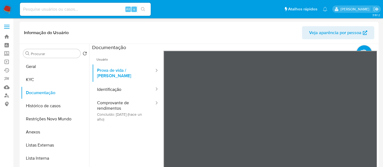
select select "10"
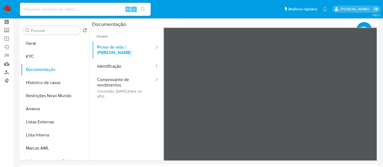
click at [40, 10] on input at bounding box center [85, 9] width 131 height 7
paste input "Qnqv2u8hQWrjgCaziEHHrfj4"
type input "Qnqv2u8hQWrjgCaziEHHrfj4"
click at [143, 9] on icon "search-icon" at bounding box center [143, 9] width 4 height 4
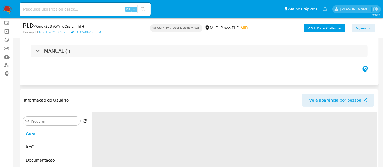
select select "10"
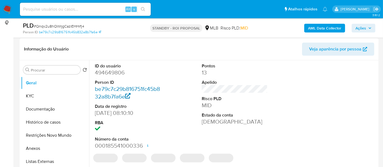
scroll to position [91, 0]
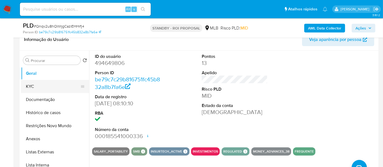
click at [37, 86] on button "KYC" at bounding box center [53, 86] width 64 height 13
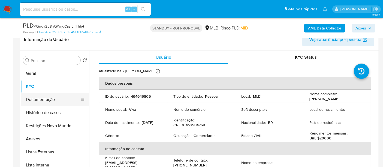
click at [39, 100] on button "Documentação" at bounding box center [53, 99] width 64 height 13
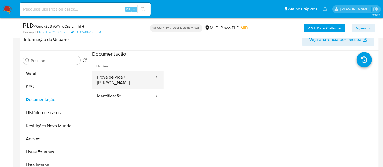
click at [131, 80] on button "Prova de vida / [PERSON_NAME]" at bounding box center [123, 80] width 63 height 19
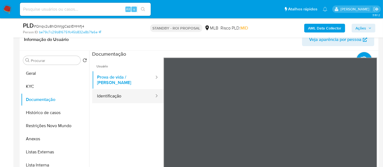
click at [112, 90] on button "Identificação" at bounding box center [123, 96] width 63 height 14
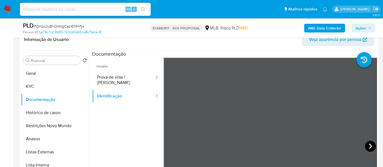
click at [365, 144] on icon at bounding box center [370, 146] width 11 height 11
click at [173, 144] on icon at bounding box center [170, 146] width 11 height 11
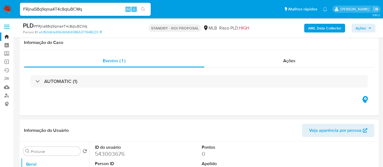
select select "10"
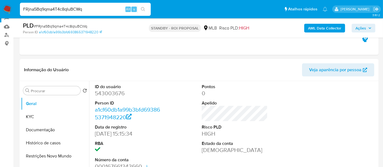
drag, startPoint x: 86, startPoint y: 7, endPoint x: 0, endPoint y: 19, distance: 87.2
paste input "Qnqv2u8hQWrjgCaziEHHrfj4"
type input "Qnqv2u8hQWrjgCaziEHHrfj4"
click at [142, 10] on icon "search-icon" at bounding box center [143, 9] width 4 height 4
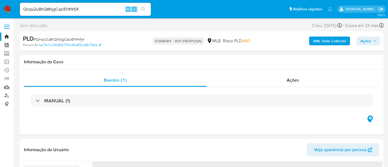
select select "10"
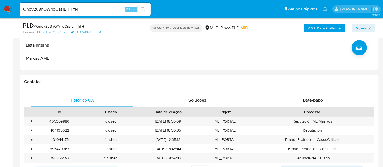
scroll to position [212, 0]
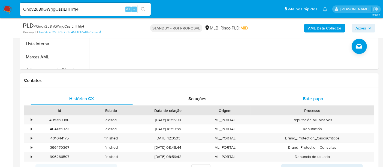
click at [311, 98] on span "Bate-papo" at bounding box center [313, 98] width 20 height 6
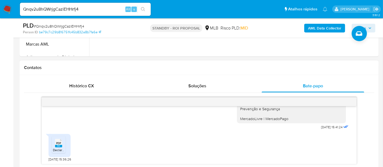
scroll to position [242, 0]
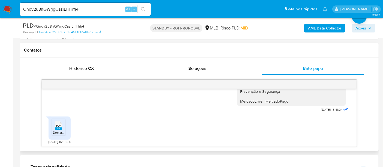
click at [59, 124] on span "PDF" at bounding box center [58, 126] width 5 height 4
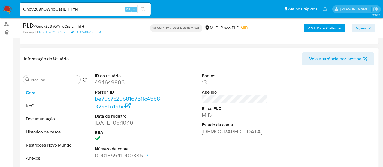
scroll to position [93, 0]
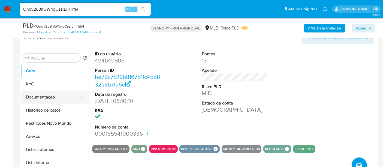
click at [38, 95] on button "Documentação" at bounding box center [53, 96] width 64 height 13
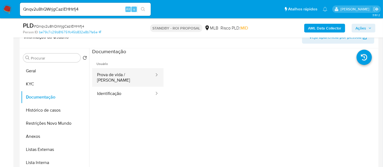
click at [129, 74] on button "Prova de vida / [PERSON_NAME]" at bounding box center [123, 77] width 63 height 19
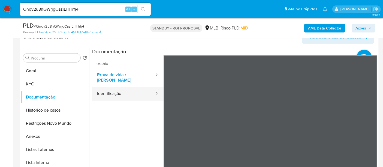
click at [108, 87] on button "Identificação" at bounding box center [123, 94] width 63 height 14
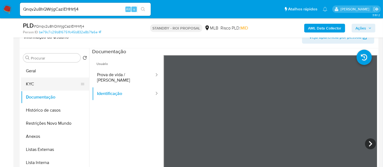
click at [31, 84] on button "KYC" at bounding box center [53, 83] width 64 height 13
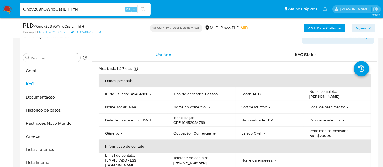
drag, startPoint x: 84, startPoint y: 8, endPoint x: 0, endPoint y: 17, distance: 84.4
click at [0, 17] on nav "Pausado Ver notificaciones Qnqv2u8hQWrjgCaziEHHrfj4 Alt s Atalhos rápidos Presi…" at bounding box center [191, 9] width 383 height 18
paste input "SjbmVACIvfaWxEPipaMEPfJx"
type input "SjbmVACIvfaWxEPipaMEPfJx"
click at [144, 8] on icon "search-icon" at bounding box center [143, 9] width 4 height 4
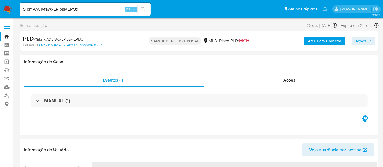
select select "10"
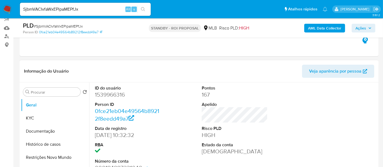
scroll to position [61, 0]
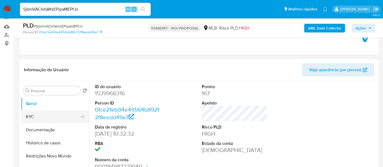
click at [35, 113] on button "KYC" at bounding box center [53, 116] width 64 height 13
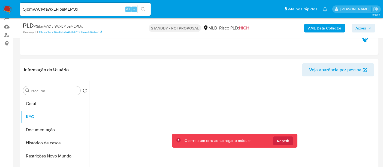
click at [5, 7] on img at bounding box center [7, 9] width 9 height 9
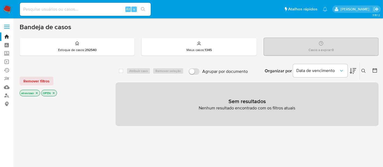
click at [60, 11] on input at bounding box center [85, 9] width 131 height 7
click at [66, 8] on input at bounding box center [85, 9] width 131 height 7
paste input "SjbmVACIvfaWxEPipaMEPfJx"
type input "SjbmVACIvfaWxEPipaMEPfJx"
click at [144, 8] on icon "search-icon" at bounding box center [143, 9] width 4 height 4
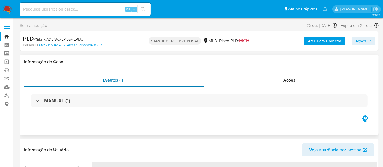
select select "10"
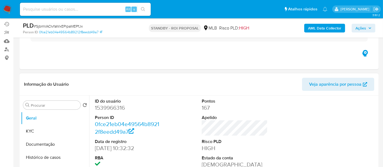
scroll to position [61, 0]
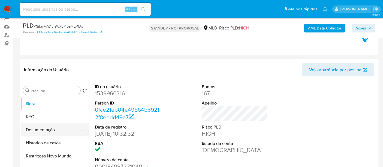
drag, startPoint x: 45, startPoint y: 129, endPoint x: 51, endPoint y: 129, distance: 5.7
click at [46, 128] on button "Documentação" at bounding box center [53, 129] width 64 height 13
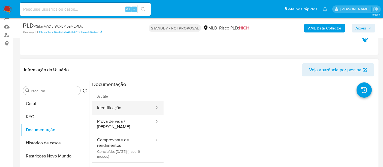
drag, startPoint x: 124, startPoint y: 108, endPoint x: 135, endPoint y: 108, distance: 11.4
click at [123, 108] on button "Identificação" at bounding box center [123, 108] width 63 height 14
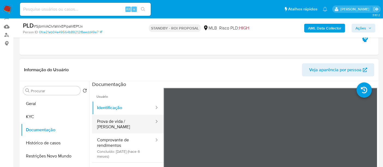
drag, startPoint x: 121, startPoint y: 118, endPoint x: 139, endPoint y: 119, distance: 17.7
click at [121, 118] on button "Prova de vida / [PERSON_NAME]" at bounding box center [123, 124] width 63 height 19
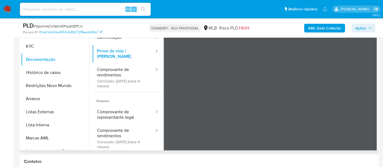
scroll to position [132, 0]
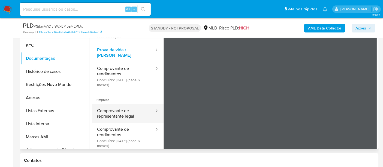
click at [120, 110] on button "Comprovante de representante legal" at bounding box center [123, 113] width 63 height 19
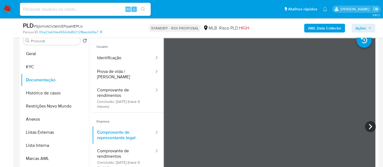
scroll to position [102, 0]
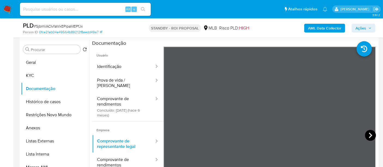
click at [367, 132] on icon at bounding box center [370, 135] width 11 height 11
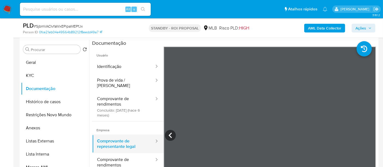
scroll to position [10, 0]
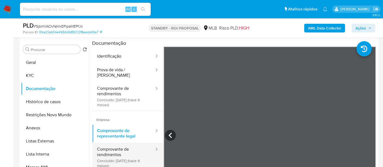
drag, startPoint x: 109, startPoint y: 144, endPoint x: 147, endPoint y: 144, distance: 37.9
click at [110, 144] on button "Comprovante de rendimentos Concluído: 16/04/2025 (hace 6 meses)" at bounding box center [123, 157] width 63 height 29
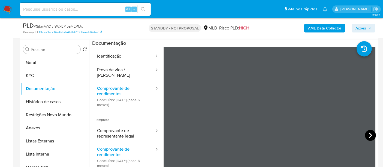
click at [366, 135] on icon at bounding box center [370, 135] width 11 height 11
click at [367, 136] on icon at bounding box center [370, 135] width 11 height 11
click at [373, 132] on icon at bounding box center [370, 135] width 11 height 11
drag, startPoint x: 35, startPoint y: 60, endPoint x: 45, endPoint y: 63, distance: 9.8
click at [35, 59] on button "Geral" at bounding box center [53, 62] width 64 height 13
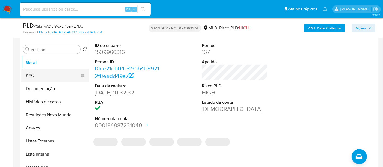
click at [28, 74] on button "KYC" at bounding box center [53, 75] width 64 height 13
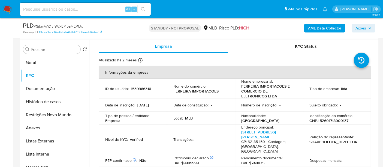
scroll to position [30, 0]
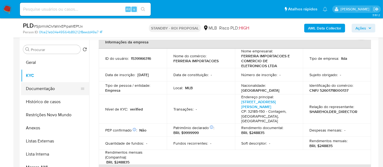
drag, startPoint x: 54, startPoint y: 86, endPoint x: 61, endPoint y: 87, distance: 7.4
click at [53, 86] on button "Documentação" at bounding box center [53, 88] width 64 height 13
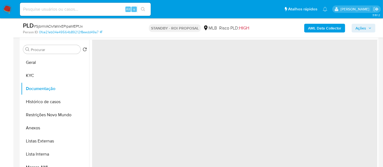
scroll to position [0, 0]
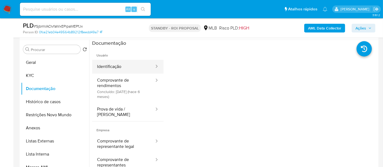
click at [112, 63] on button "Identificação" at bounding box center [123, 67] width 63 height 14
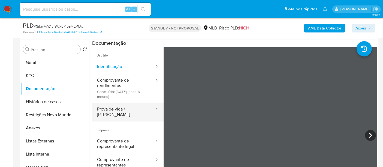
click at [119, 110] on button "Prova de vida / [PERSON_NAME]" at bounding box center [123, 111] width 63 height 19
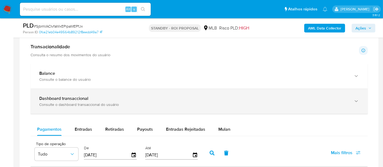
scroll to position [360, 0]
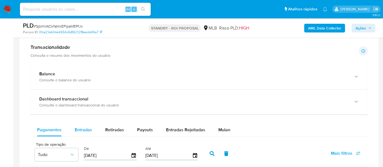
drag, startPoint x: 83, startPoint y: 129, endPoint x: 90, endPoint y: 128, distance: 7.1
click at [83, 128] on span "Entradas" at bounding box center [83, 129] width 17 height 6
select select "10"
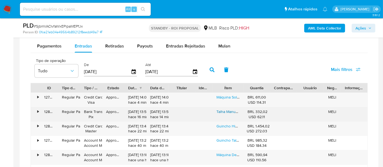
scroll to position [472, 0]
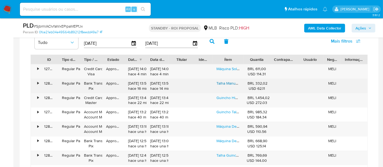
click at [228, 83] on link "Talha Manual 2 Toneladas - Mts Linha Mecânica Profissional" at bounding box center [266, 82] width 100 height 5
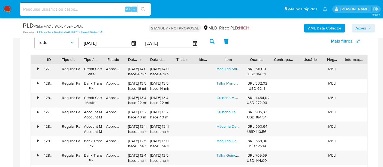
click at [226, 69] on link "Máquina Solda Mig Sem Gás Flex Bivolt Tig Lift Mma Inversora Sinergico Com Aram…" at bounding box center [308, 68] width 185 height 5
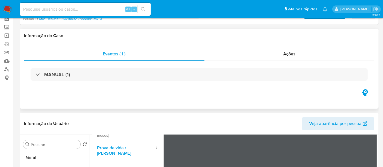
scroll to position [61, 0]
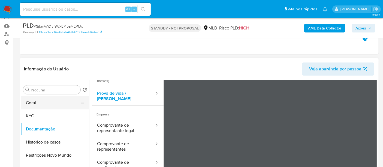
click at [33, 104] on button "Geral" at bounding box center [53, 102] width 64 height 13
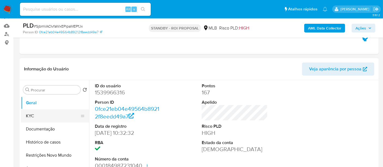
click at [35, 118] on button "KYC" at bounding box center [53, 115] width 64 height 13
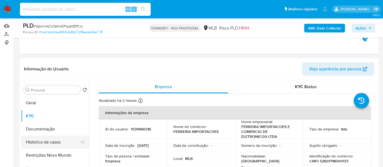
click at [44, 142] on button "Histórico de casos" at bounding box center [53, 141] width 64 height 13
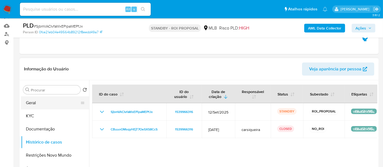
click at [45, 101] on button "Geral" at bounding box center [53, 102] width 64 height 13
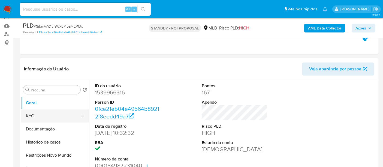
drag, startPoint x: 29, startPoint y: 114, endPoint x: 76, endPoint y: 114, distance: 47.7
click at [30, 114] on button "KYC" at bounding box center [53, 115] width 64 height 13
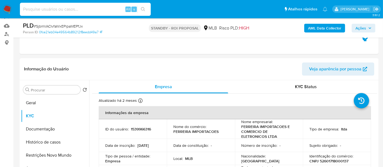
click at [63, 8] on input at bounding box center [85, 9] width 131 height 7
paste input "iKqs2saWIqdnBjsCwIPGRlFu"
type input "iKqs2saWIqdnBjsCwIPGRlFu"
click at [143, 7] on icon "search-icon" at bounding box center [143, 9] width 4 height 4
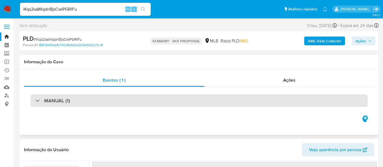
select select "10"
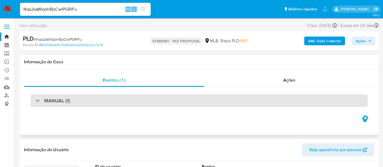
click at [127, 101] on div "MANUAL (1)" at bounding box center [199, 100] width 337 height 13
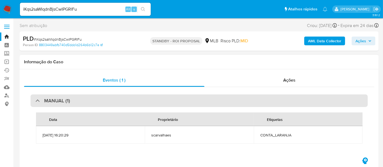
click at [126, 101] on div "MANUAL (1)" at bounding box center [199, 100] width 337 height 13
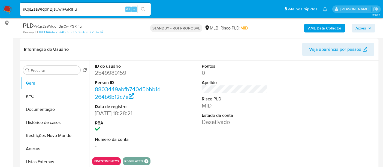
scroll to position [91, 0]
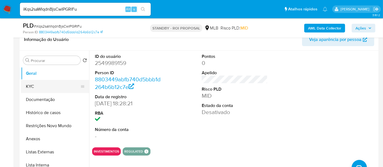
click at [26, 87] on button "KYC" at bounding box center [53, 86] width 64 height 13
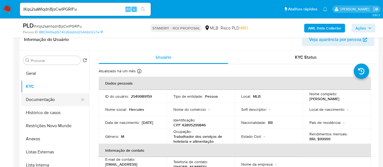
click at [39, 100] on button "Documentação" at bounding box center [53, 99] width 64 height 13
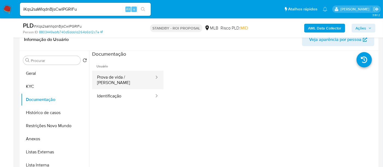
click at [128, 77] on button "Prova de vida / Selfie" at bounding box center [123, 80] width 63 height 19
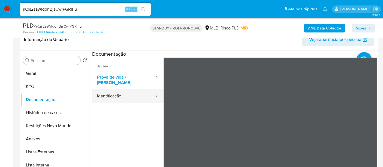
click at [112, 93] on button "Identificação" at bounding box center [123, 96] width 63 height 14
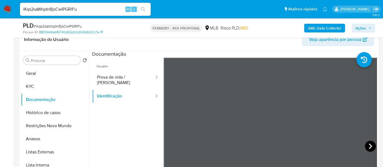
click at [366, 143] on icon at bounding box center [370, 146] width 11 height 11
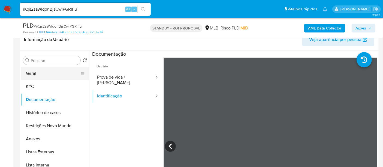
click at [31, 72] on button "Geral" at bounding box center [53, 73] width 64 height 13
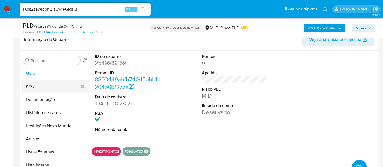
click at [37, 88] on button "KYC" at bounding box center [53, 86] width 64 height 13
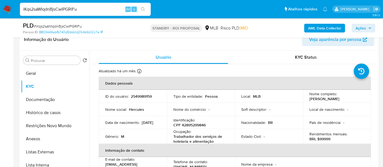
drag, startPoint x: 84, startPoint y: 10, endPoint x: 0, endPoint y: 12, distance: 84.5
click at [0, 12] on nav "Pausado Ver notificaciones iKqs2saWIqdnBjsCwIPGRlFu Alt s Atalhos rápidos Presi…" at bounding box center [191, 9] width 383 height 18
paste input "2nI2wfpaJ6XpJzsz0VCgLO3x"
type input "2nI2wfpaJ6XpJzsz0VCgLO3x"
click at [142, 7] on icon "search-icon" at bounding box center [143, 9] width 4 height 4
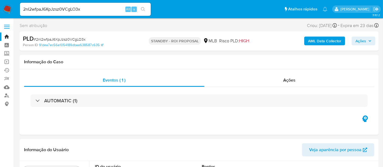
select select "10"
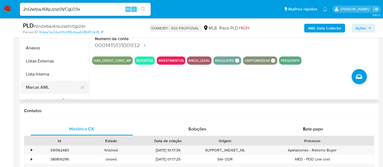
scroll to position [121, 0]
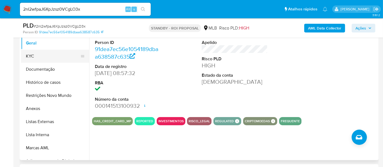
click at [36, 56] on button "KYC" at bounding box center [53, 56] width 64 height 13
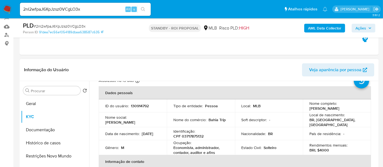
scroll to position [30, 0]
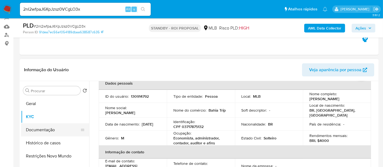
click at [36, 128] on button "Documentação" at bounding box center [53, 129] width 64 height 13
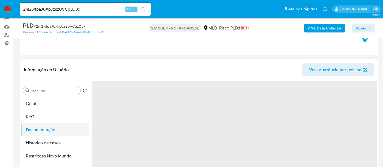
scroll to position [0, 0]
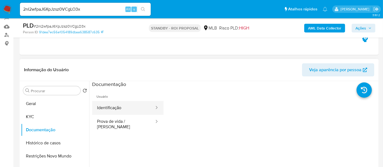
click at [120, 111] on button "Identificação" at bounding box center [123, 108] width 63 height 14
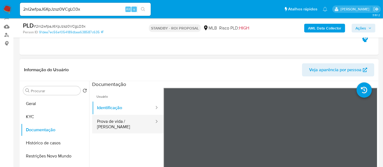
click at [118, 123] on button "Prova de vida / Selfie" at bounding box center [123, 124] width 63 height 19
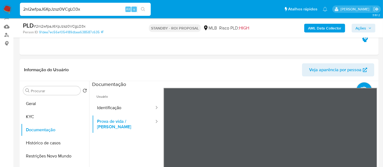
click at [0, 7] on nav "Pausado Ver notificaciones 2nI2wfpaJ6XpJzsz0VCgLO3x Alt s Atalhos rápidos Presi…" at bounding box center [191, 9] width 383 height 18
paste input "ETHm31Mw6vXVnaxJBSwZ0ofk"
type input "ETHm31Mw6vXVnaxJBSwZ0ofk"
click at [143, 8] on icon "search-icon" at bounding box center [143, 9] width 4 height 4
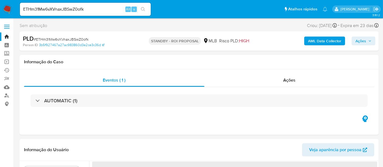
select select "10"
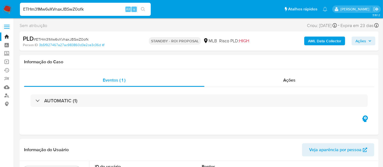
click at [0, 17] on nav "Pausado Ver notificaciones ETHm31Mw6vXVnaxJBSwZ0ofk Alt s Atalhos rápidos Presi…" at bounding box center [191, 9] width 383 height 18
click at [139, 8] on button "search-icon" at bounding box center [142, 9] width 11 height 8
click at [144, 8] on icon "search-icon" at bounding box center [143, 9] width 4 height 4
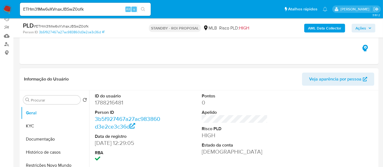
scroll to position [61, 0]
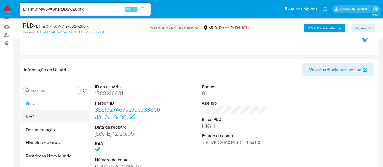
drag, startPoint x: 35, startPoint y: 116, endPoint x: 56, endPoint y: 115, distance: 20.7
click at [36, 116] on button "KYC" at bounding box center [53, 116] width 64 height 13
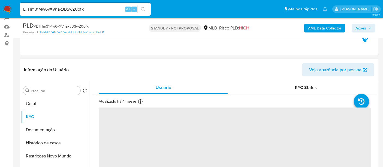
scroll to position [30, 0]
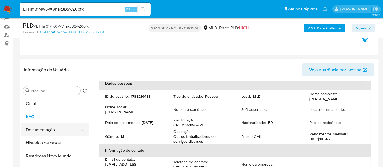
click at [40, 130] on button "Documentação" at bounding box center [53, 129] width 64 height 13
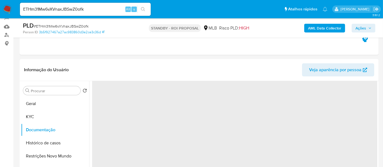
scroll to position [0, 0]
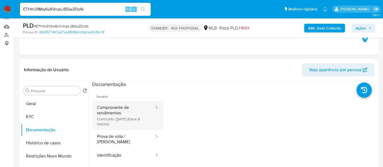
click at [132, 111] on button "Comprovante de rendimentos Concluído: 07/02/2025 (hace 8 meses)" at bounding box center [123, 115] width 63 height 29
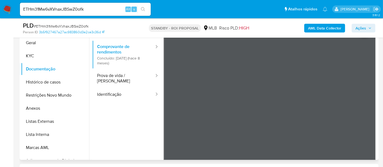
scroll to position [8, 0]
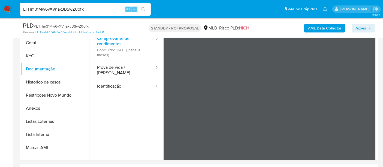
drag, startPoint x: 94, startPoint y: 10, endPoint x: 0, endPoint y: 16, distance: 94.0
click at [0, 16] on nav "Pausado Ver notificaciones ETHm31Mw6vXVnaxJBSwZ0ofk Alt s Atalhos rápidos Presi…" at bounding box center [191, 9] width 383 height 18
paste input "azXrP3CzY90AJivjfaWJ6SLS"
type input "azXrP3CzY90AJivjfaWJ6SLS"
click at [142, 5] on button "search-icon" at bounding box center [142, 9] width 11 height 8
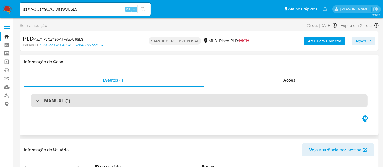
select select "10"
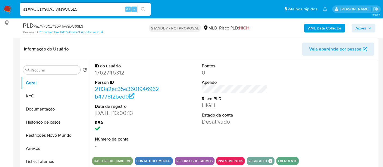
scroll to position [91, 0]
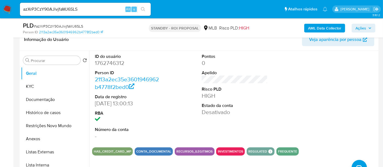
drag, startPoint x: 40, startPoint y: 82, endPoint x: 88, endPoint y: 90, distance: 49.2
click at [39, 82] on button "KYC" at bounding box center [55, 86] width 68 height 13
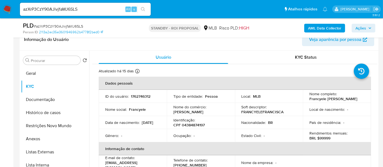
drag, startPoint x: 39, startPoint y: 96, endPoint x: 87, endPoint y: 101, distance: 48.5
click at [39, 96] on button "Documentação" at bounding box center [55, 99] width 68 height 13
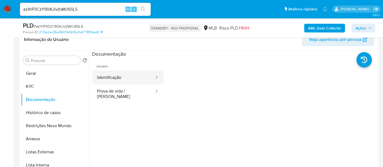
click at [108, 75] on button "Identificação" at bounding box center [123, 78] width 63 height 14
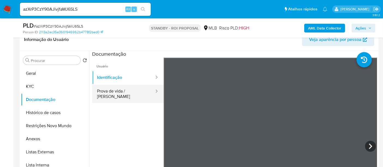
drag, startPoint x: 104, startPoint y: 91, endPoint x: 110, endPoint y: 91, distance: 6.3
click at [104, 91] on button "Prova de vida / Selfie" at bounding box center [123, 93] width 63 height 19
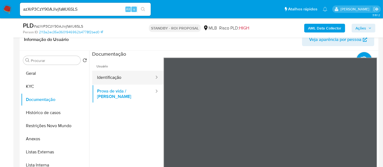
click at [125, 77] on button "Identificação" at bounding box center [123, 78] width 63 height 14
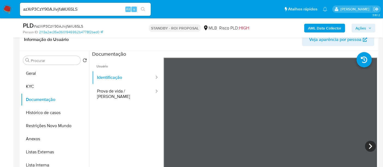
click at [240, 46] on div "Informação do Usuário Veja aparência por pessoa Procurar Retornar ao pedido pad…" at bounding box center [199, 110] width 359 height 162
click at [369, 144] on icon at bounding box center [370, 145] width 3 height 5
click at [166, 148] on icon at bounding box center [170, 146] width 11 height 11
click at [34, 70] on button "Geral" at bounding box center [53, 73] width 64 height 13
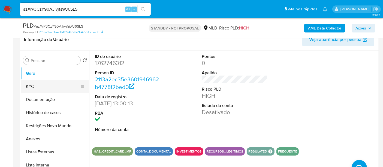
click at [32, 85] on button "KYC" at bounding box center [53, 86] width 64 height 13
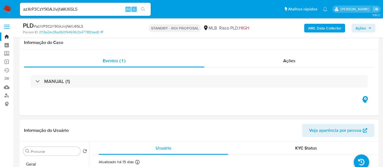
select select "10"
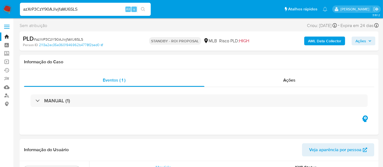
drag, startPoint x: 89, startPoint y: 9, endPoint x: 0, endPoint y: -6, distance: 90.6
paste input "7JgbtOJ9nyNHfh17ty2ZxVJ4"
type input "7JgbtOJ9nyNHfh17ty2ZxVJ4"
click at [142, 7] on button "search-icon" at bounding box center [142, 9] width 11 height 8
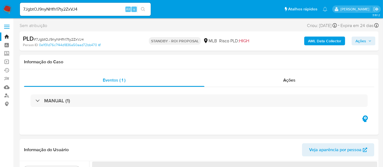
select select "10"
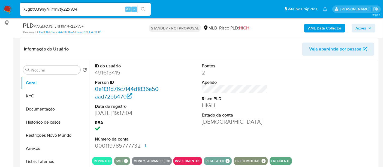
scroll to position [91, 0]
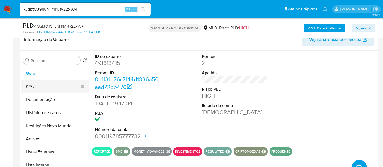
click at [36, 85] on button "KYC" at bounding box center [53, 86] width 64 height 13
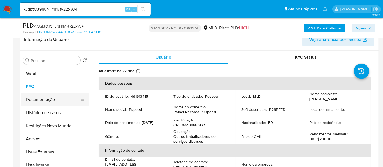
click at [43, 99] on button "Documentação" at bounding box center [53, 99] width 64 height 13
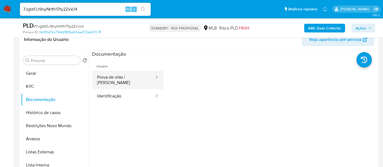
click at [127, 82] on button "Prova de vida / [PERSON_NAME]" at bounding box center [123, 80] width 63 height 19
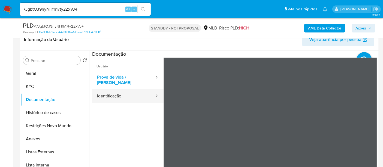
click at [119, 92] on button "Identificação" at bounding box center [123, 96] width 63 height 14
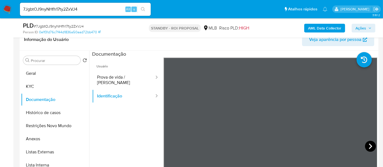
click at [366, 144] on icon at bounding box center [370, 146] width 11 height 11
click at [30, 86] on button "KYC" at bounding box center [53, 86] width 64 height 13
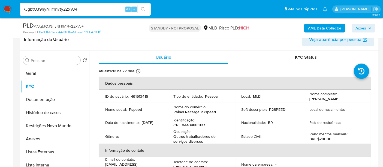
drag, startPoint x: 93, startPoint y: 10, endPoint x: 0, endPoint y: 15, distance: 93.3
click at [0, 15] on nav "Pausado Ver notificaciones 7JgbtOJ9nyNHfh17ty2ZxVJ4 Alt s Atalhos rápidos Presi…" at bounding box center [191, 9] width 383 height 18
paste input "ouH6uDyCChwRiy3iZ1GZEwuZ"
type input "ouH6uDyCChwRiy3iZ1GZEwuZ"
click at [142, 7] on button "search-icon" at bounding box center [142, 9] width 11 height 8
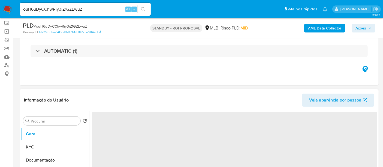
select select "10"
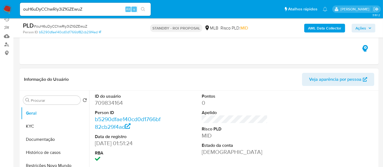
scroll to position [61, 0]
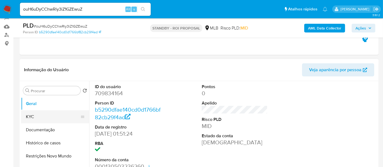
click at [42, 116] on button "KYC" at bounding box center [53, 116] width 64 height 13
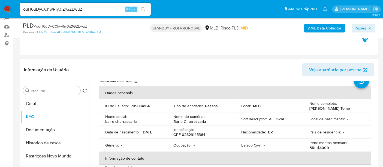
scroll to position [30, 0]
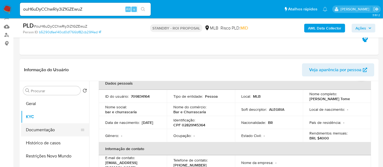
click at [39, 129] on button "Documentação" at bounding box center [53, 129] width 64 height 13
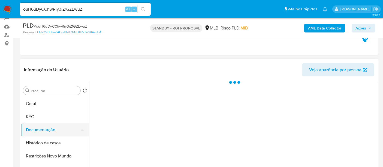
scroll to position [0, 0]
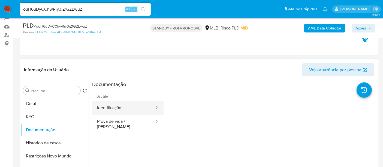
click at [119, 106] on button "Identificação" at bounding box center [123, 108] width 63 height 14
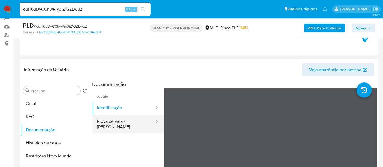
click at [117, 125] on button "Prova de vida / [PERSON_NAME]" at bounding box center [123, 124] width 63 height 19
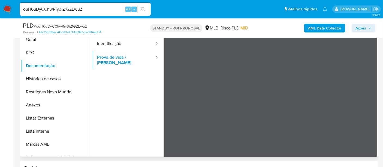
scroll to position [127, 0]
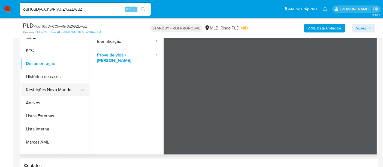
click at [46, 88] on button "Restrições Novo Mundo" at bounding box center [53, 89] width 64 height 13
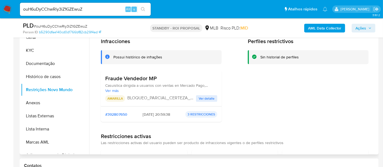
click at [204, 96] on span "Ver detalle" at bounding box center [207, 98] width 16 height 5
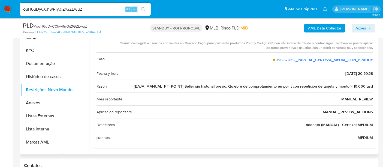
scroll to position [18, 0]
click at [34, 51] on button "KYC" at bounding box center [53, 50] width 64 height 13
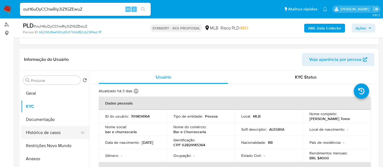
scroll to position [66, 0]
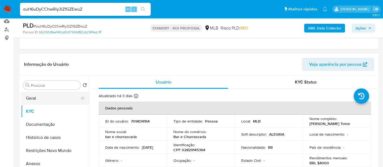
click at [34, 102] on button "Geral" at bounding box center [53, 98] width 64 height 13
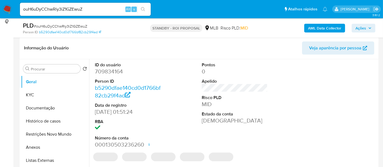
scroll to position [96, 0]
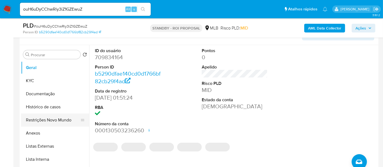
click at [49, 120] on button "Restrições Novo Mundo" at bounding box center [53, 119] width 64 height 13
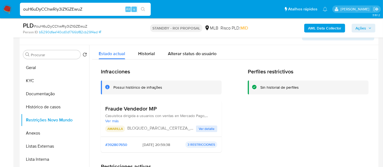
drag, startPoint x: 86, startPoint y: 8, endPoint x: 0, endPoint y: -6, distance: 86.8
paste input "d67gbJG03RdoMb6XesL0KVXm"
type input "d67gbJG03RdoMb6XesL0KVXm"
click at [142, 8] on icon "search-icon" at bounding box center [143, 9] width 4 height 4
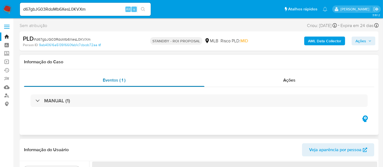
select select "10"
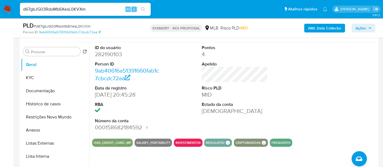
scroll to position [61, 0]
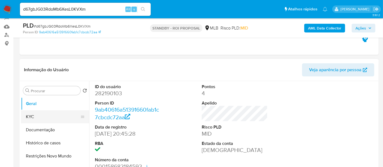
click at [34, 117] on button "KYC" at bounding box center [53, 116] width 64 height 13
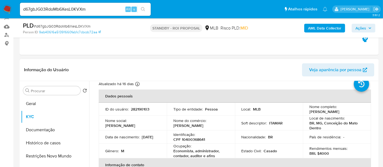
scroll to position [30, 0]
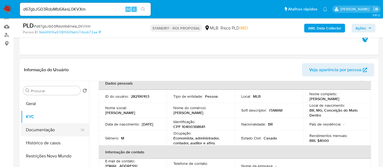
click at [43, 131] on button "Documentação" at bounding box center [53, 129] width 64 height 13
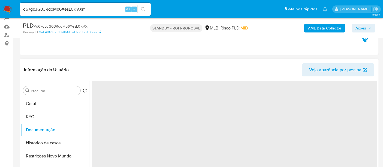
scroll to position [0, 0]
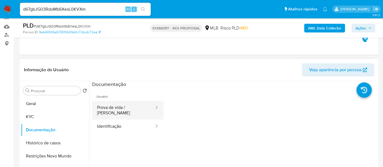
click at [119, 106] on button "Prova de vida / Selfie" at bounding box center [123, 110] width 63 height 19
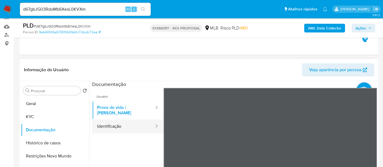
click at [107, 122] on button "Identificação" at bounding box center [123, 126] width 63 height 14
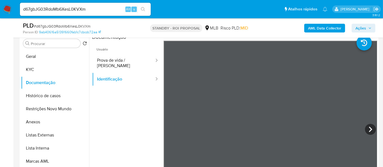
scroll to position [113, 0]
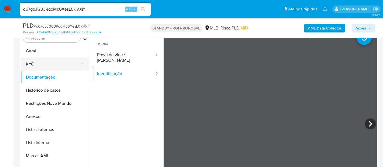
click at [35, 62] on button "KYC" at bounding box center [53, 64] width 64 height 13
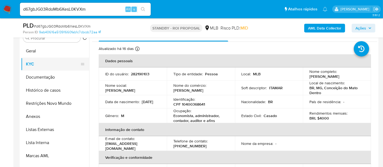
click at [30, 64] on button "KYC" at bounding box center [53, 64] width 64 height 13
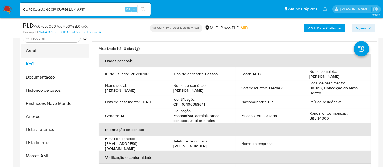
click at [42, 47] on button "Geral" at bounding box center [53, 50] width 64 height 13
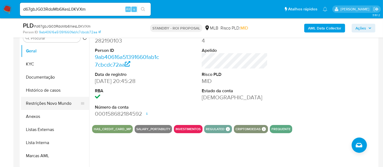
click at [43, 104] on button "Restrições Novo Mundo" at bounding box center [53, 103] width 64 height 13
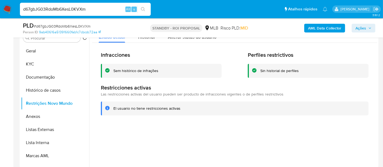
drag, startPoint x: 93, startPoint y: 8, endPoint x: 0, endPoint y: 9, distance: 92.7
click at [0, 9] on nav "Pausado Ver notificaciones d67gbJG03RdoMb6XesL0KVXm Alt s Atalhos rápidos Presi…" at bounding box center [191, 9] width 383 height 18
paste input "PeS6ctHnDXhoRkspQgJ8bOgJ"
type input "PeS6ctHnDXhoRkspQgJ8bOgJ"
click at [142, 9] on icon "search-icon" at bounding box center [143, 9] width 4 height 4
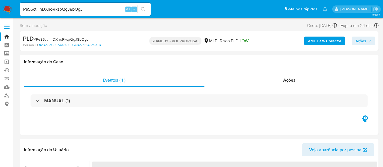
select select "10"
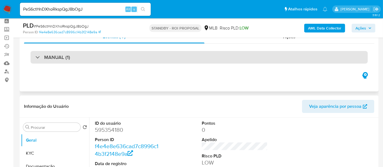
scroll to position [61, 0]
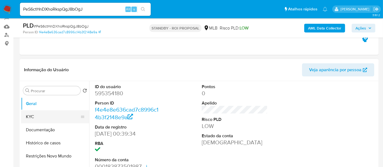
click at [37, 112] on button "KYC" at bounding box center [53, 116] width 64 height 13
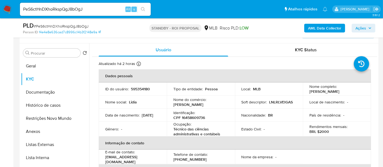
scroll to position [101, 0]
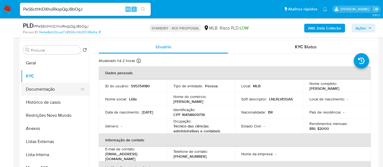
click at [40, 90] on button "Documentação" at bounding box center [53, 89] width 64 height 13
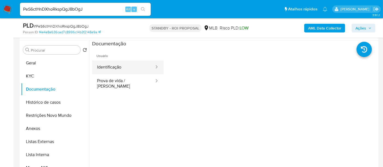
click at [128, 70] on button "Identificação" at bounding box center [123, 67] width 63 height 14
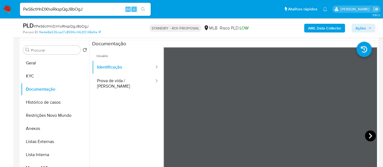
click at [365, 134] on icon at bounding box center [370, 135] width 11 height 11
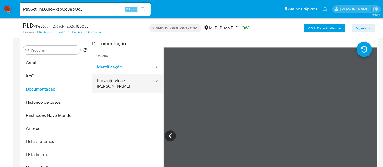
click at [114, 82] on button "Prova de vida / Selfie" at bounding box center [123, 83] width 63 height 19
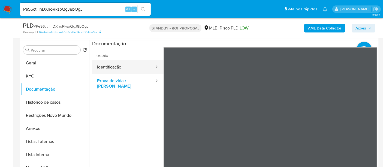
click at [111, 69] on button "Identificação" at bounding box center [123, 67] width 63 height 14
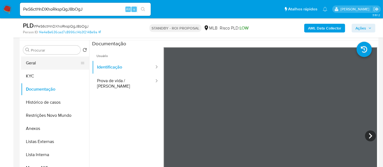
click at [34, 62] on button "Geral" at bounding box center [53, 62] width 64 height 13
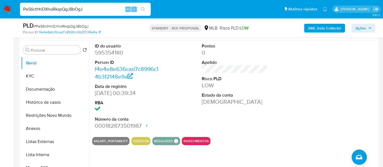
drag, startPoint x: 97, startPoint y: 10, endPoint x: 0, endPoint y: 16, distance: 97.5
click at [0, 16] on nav "Pausado Ver notificaciones PeS6ctHnDXhoRkspQgJ8bOgJ Alt s Atalhos rápidos Presi…" at bounding box center [191, 9] width 383 height 18
paste input "JeCZeF2gUyqQeJaAKRmmv5GQ"
type input "JeCZeF2gUyqQeJaAKRmmv5GQ"
click at [144, 8] on icon "search-icon" at bounding box center [143, 9] width 4 height 4
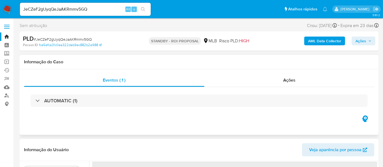
select select "10"
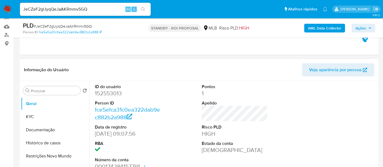
scroll to position [91, 0]
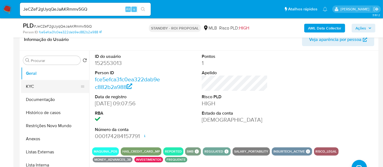
click at [31, 87] on button "KYC" at bounding box center [53, 86] width 64 height 13
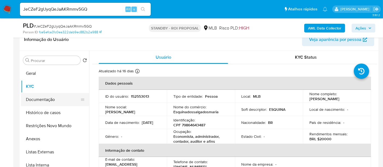
click at [40, 95] on button "Documentação" at bounding box center [53, 99] width 64 height 13
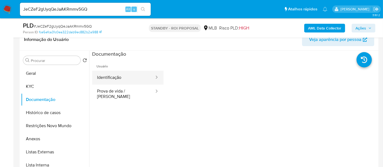
drag, startPoint x: 128, startPoint y: 77, endPoint x: 148, endPoint y: 79, distance: 20.9
click at [128, 76] on button "Identificação" at bounding box center [123, 78] width 63 height 14
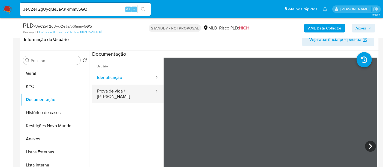
click at [118, 93] on button "Prova de vida / Selfie" at bounding box center [123, 93] width 63 height 19
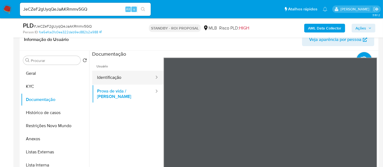
click at [112, 77] on button "Identificação" at bounding box center [123, 78] width 63 height 14
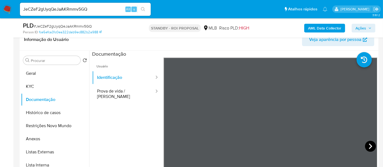
click at [370, 144] on icon at bounding box center [370, 146] width 11 height 11
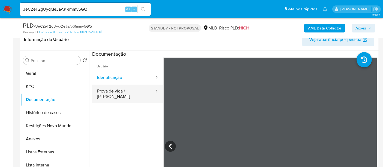
click at [98, 88] on button "Prova de vida / Selfie" at bounding box center [123, 93] width 63 height 19
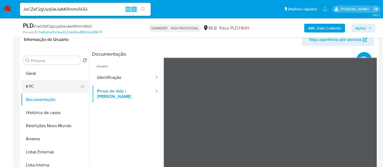
click at [30, 84] on button "KYC" at bounding box center [53, 86] width 64 height 13
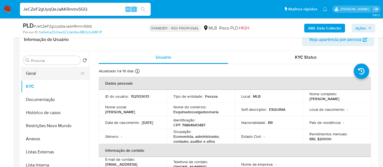
click at [36, 76] on button "Geral" at bounding box center [53, 73] width 64 height 13
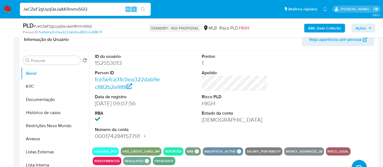
drag, startPoint x: 77, startPoint y: 13, endPoint x: 0, endPoint y: 17, distance: 77.2
click at [0, 17] on nav "Pausado Ver notificaciones JeCZeF2gUyqQeJaAKRmmv5GQ Alt s Atalhos rápidos Presi…" at bounding box center [191, 9] width 383 height 18
paste input "cpdmr6xJ7ajrEWMEDaSMvneS"
type input "cpdmr6xJ7ajrEWMEDaSMvneS"
click at [142, 10] on icon "search-icon" at bounding box center [143, 9] width 4 height 4
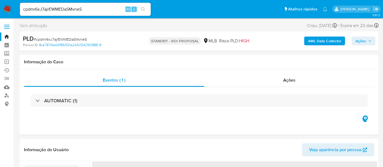
select select "10"
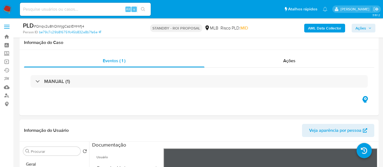
select select "10"
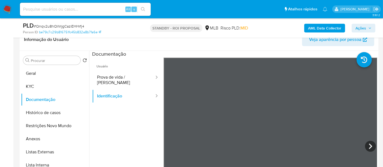
click at [96, 12] on input at bounding box center [85, 9] width 131 height 7
paste input "d8WrGIXx4kyxjmgsK8P534Gh"
type input "d8WrGIXx4kyxjmgsK8P534Gh"
click at [143, 9] on icon "search-icon" at bounding box center [143, 9] width 4 height 4
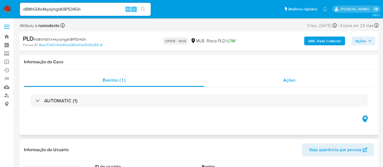
click at [293, 80] on span "Ações" at bounding box center [289, 80] width 12 height 6
select select "10"
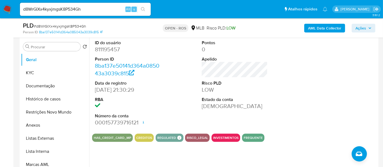
scroll to position [147, 0]
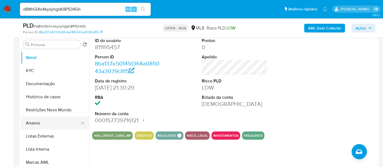
click at [31, 122] on button "Anexos" at bounding box center [53, 122] width 64 height 13
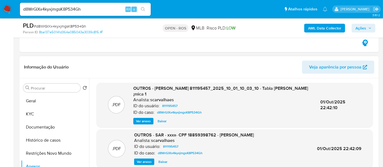
scroll to position [116, 0]
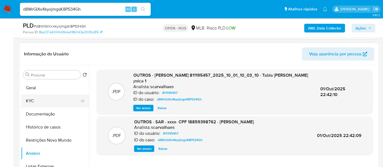
click at [35, 101] on button "KYC" at bounding box center [53, 100] width 64 height 13
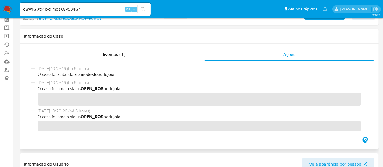
scroll to position [0, 0]
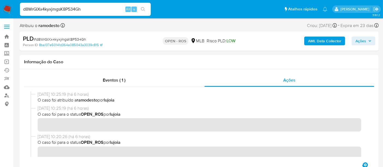
drag, startPoint x: 23, startPoint y: 10, endPoint x: 80, endPoint y: 9, distance: 56.4
click at [80, 9] on input "d8WrGIXx4kyxjmgsK8P534Gh" at bounding box center [85, 9] width 131 height 7
paste input "NkstYWHZRgl9OYo88c7cnYLo"
type input "NkstYWHZRgl9OYo88c7cnYLo"
click at [144, 7] on icon "search-icon" at bounding box center [143, 9] width 4 height 4
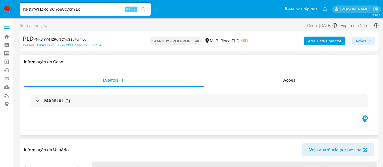
select select "10"
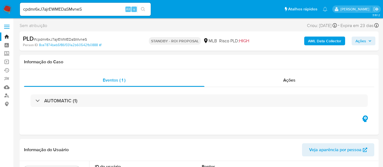
select select "10"
drag, startPoint x: 93, startPoint y: 9, endPoint x: 0, endPoint y: 17, distance: 93.0
click at [0, 17] on nav "Pausado Ver notificaciones cpdmr6xJ7ajrEWMEDaSMvneS Alt s Atalhos rápidos Presi…" at bounding box center [191, 9] width 383 height 18
click at [144, 7] on button "search-icon" at bounding box center [142, 9] width 11 height 8
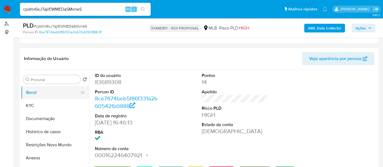
scroll to position [61, 0]
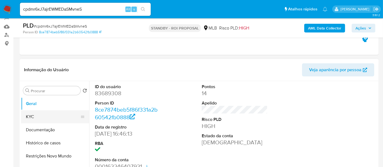
click at [33, 115] on button "KYC" at bounding box center [53, 116] width 64 height 13
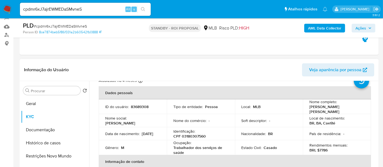
scroll to position [30, 0]
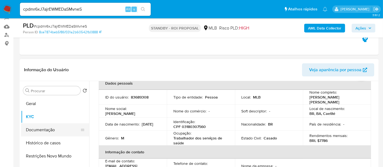
drag, startPoint x: 40, startPoint y: 130, endPoint x: 48, endPoint y: 129, distance: 7.4
click at [41, 130] on button "Documentação" at bounding box center [53, 129] width 64 height 13
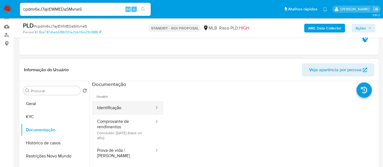
click at [125, 105] on button "Identificação" at bounding box center [123, 108] width 63 height 14
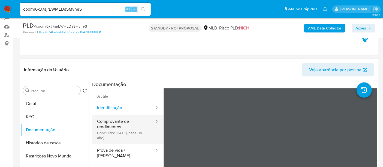
click at [114, 118] on button "Comprovante de rendimentos Concluído: [DATE] (hace un año)" at bounding box center [123, 129] width 63 height 29
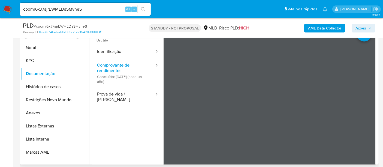
scroll to position [100, 0]
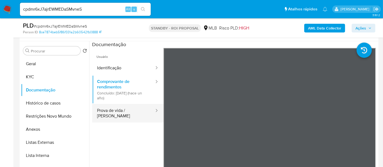
click at [120, 110] on button "Prova de vida / [PERSON_NAME]" at bounding box center [123, 113] width 63 height 19
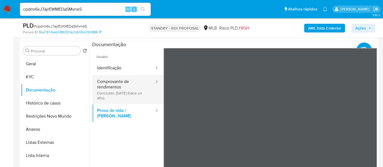
click at [121, 83] on button "Comprovante de rendimentos Concluído: [DATE] (hace un año)" at bounding box center [123, 89] width 63 height 29
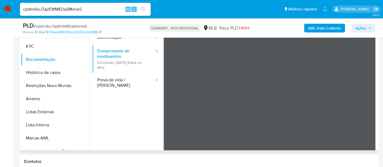
scroll to position [122, 0]
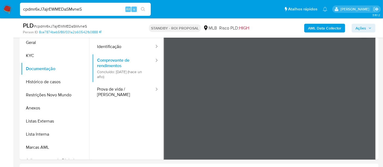
drag, startPoint x: 90, startPoint y: 12, endPoint x: 0, endPoint y: 16, distance: 90.3
click at [0, 16] on nav "Pausado Ver notificaciones cpdmr6xJ7ajrEWMEDaSMvneS Alt s Atalhos rápidos Presi…" at bounding box center [191, 9] width 383 height 18
paste input "8JIRXfi0GiSYSdy1sSnPtKlG"
type input "8JIRXfi0GiSYSdy1sSnPtKlG"
click at [144, 7] on icon "search-icon" at bounding box center [143, 9] width 4 height 4
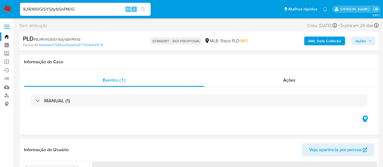
select select "10"
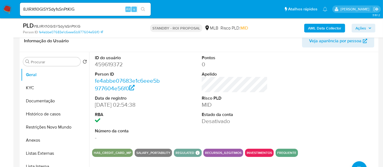
scroll to position [91, 0]
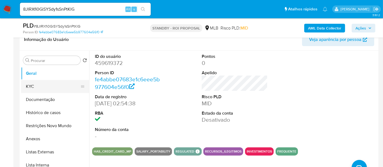
click at [32, 87] on button "KYC" at bounding box center [53, 86] width 64 height 13
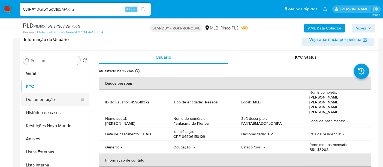
click at [43, 98] on button "Documentação" at bounding box center [53, 99] width 64 height 13
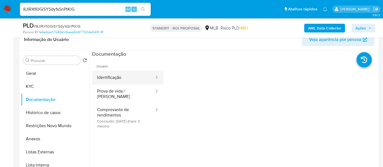
click at [120, 80] on button "Identificação" at bounding box center [123, 78] width 63 height 14
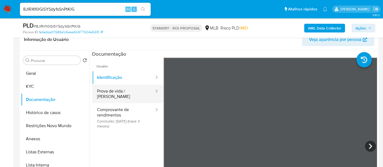
drag, startPoint x: 125, startPoint y: 92, endPoint x: 142, endPoint y: 92, distance: 17.7
click at [125, 92] on button "Prova de vida / [PERSON_NAME]" at bounding box center [123, 93] width 63 height 19
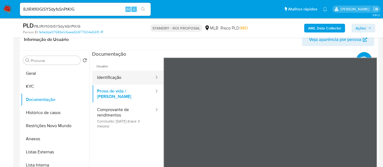
click at [109, 79] on button "Identificação" at bounding box center [123, 78] width 63 height 14
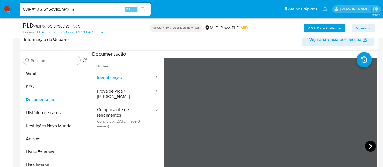
click at [370, 144] on icon at bounding box center [370, 146] width 11 height 11
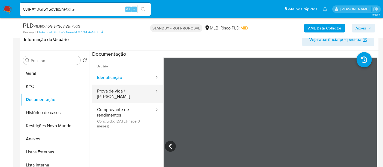
click at [120, 92] on button "Prova de vida / [PERSON_NAME]" at bounding box center [123, 93] width 63 height 19
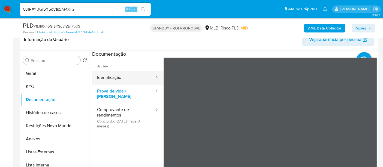
click at [112, 77] on button "Identificação" at bounding box center [123, 78] width 63 height 14
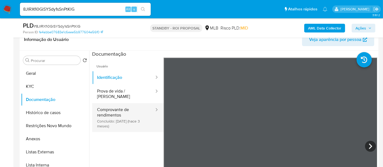
click at [119, 105] on button "Comprovante de rendimentos Concluído: [DATE] (hace 3 meses)" at bounding box center [123, 117] width 63 height 29
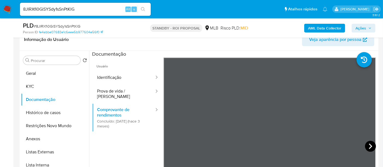
click at [368, 145] on icon at bounding box center [370, 146] width 11 height 11
click at [367, 145] on icon at bounding box center [370, 146] width 11 height 11
click at [369, 144] on icon at bounding box center [370, 145] width 3 height 5
click at [42, 84] on button "KYC" at bounding box center [53, 86] width 64 height 13
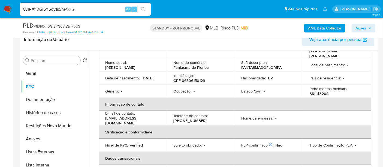
scroll to position [61, 0]
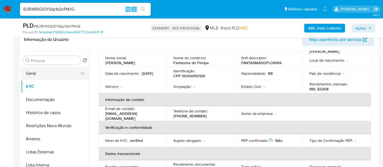
click at [32, 71] on button "Geral" at bounding box center [53, 73] width 64 height 13
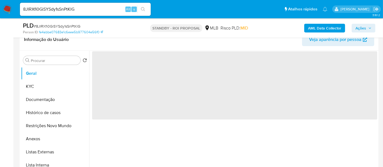
scroll to position [0, 0]
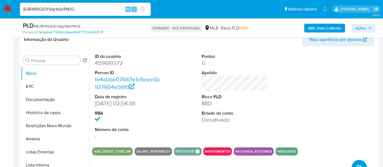
drag, startPoint x: 87, startPoint y: 6, endPoint x: 0, endPoint y: 10, distance: 86.8
click at [0, 10] on nav "Pausado Ver notificaciones 8JIRXfi0GiSYSdy1sSnPtKlG Alt s Atalhos rápidos Presi…" at bounding box center [191, 9] width 383 height 18
paste input "tI0pvKjtWVhgfIElvGSb3jzl"
type input "tI0pvKjtWVhgfIElvGSb3jzl"
click at [143, 7] on icon "search-icon" at bounding box center [143, 9] width 4 height 4
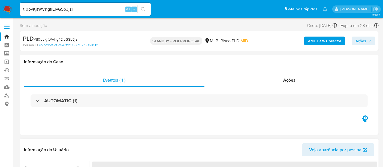
select select "10"
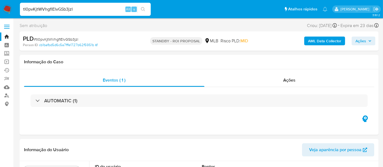
drag, startPoint x: 84, startPoint y: 7, endPoint x: 0, endPoint y: 8, distance: 83.9
click at [0, 8] on nav "Pausado Ver notificaciones tI0pvKjtWVhgfIElvGSb3jzl Alt s Atalhos rápidos Presi…" at bounding box center [191, 9] width 383 height 18
paste input "tI0pvKjtWVhgfIElvGSb3jzl"
click at [139, 10] on button "search-icon" at bounding box center [142, 9] width 11 height 8
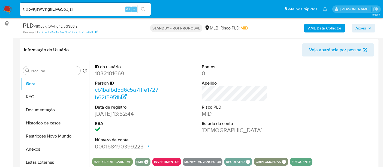
scroll to position [91, 0]
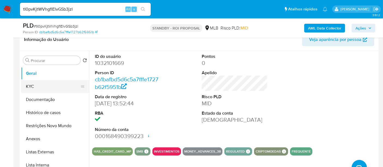
click at [36, 87] on button "KYC" at bounding box center [53, 86] width 64 height 13
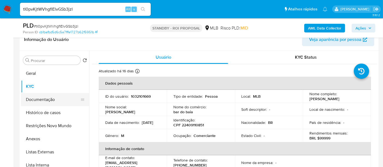
click at [45, 99] on button "Documentação" at bounding box center [53, 99] width 64 height 13
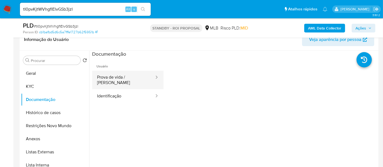
click at [136, 77] on button "Prova de vida / Selfie" at bounding box center [123, 80] width 63 height 19
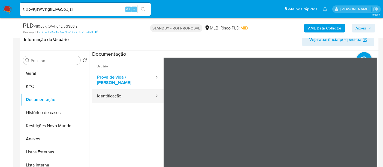
click at [112, 93] on button "Identificação" at bounding box center [123, 96] width 63 height 14
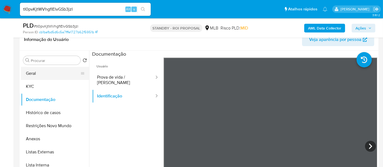
click at [31, 71] on button "Geral" at bounding box center [53, 73] width 64 height 13
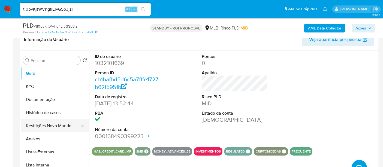
drag, startPoint x: 49, startPoint y: 127, endPoint x: 65, endPoint y: 125, distance: 17.0
click at [49, 126] on button "Restrições Novo Mundo" at bounding box center [53, 125] width 64 height 13
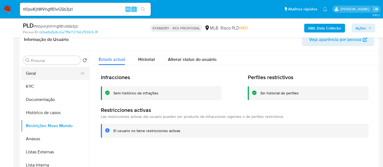
click at [34, 72] on button "Geral" at bounding box center [53, 73] width 64 height 13
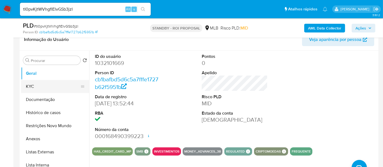
click at [41, 85] on button "KYC" at bounding box center [53, 86] width 64 height 13
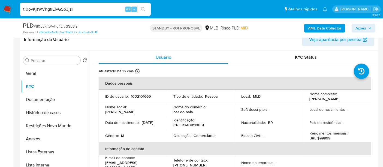
drag, startPoint x: 79, startPoint y: 9, endPoint x: 0, endPoint y: 13, distance: 79.4
click at [0, 13] on nav "Pausado Ver notificaciones tI0pvKjtWVhgfIElvGSb3jzl Alt s Atalhos rápidos Presi…" at bounding box center [191, 9] width 383 height 18
paste input "9Dj2ReDxGWAhvDl4FrDMj6f8"
type input "9Dj2ReDxGWAhvDl4FrDMj6f8"
click at [144, 8] on icon "search-icon" at bounding box center [143, 9] width 4 height 4
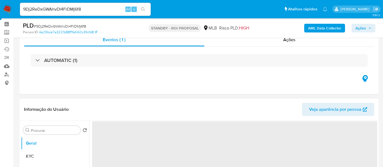
scroll to position [61, 0]
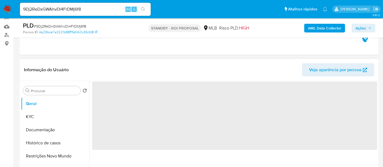
select select "10"
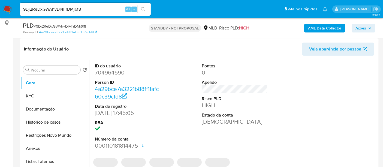
scroll to position [91, 0]
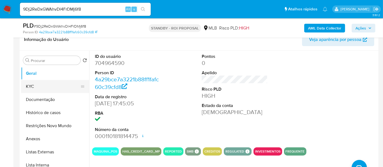
click at [34, 85] on button "KYC" at bounding box center [53, 86] width 64 height 13
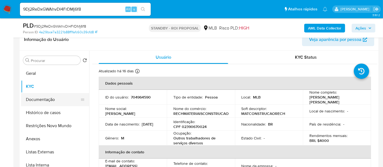
click at [37, 98] on button "Documentação" at bounding box center [53, 99] width 64 height 13
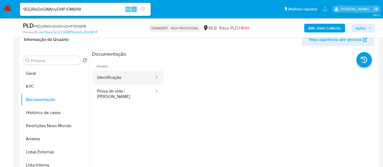
click at [110, 74] on button "Identificação" at bounding box center [123, 78] width 63 height 14
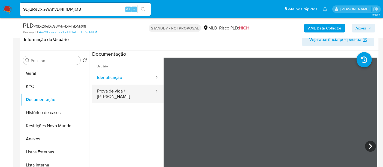
click at [114, 85] on button "Prova de vida / [PERSON_NAME]" at bounding box center [123, 93] width 63 height 19
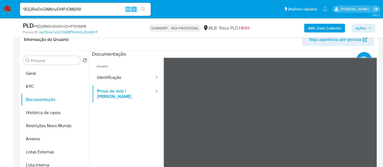
drag, startPoint x: 44, startPoint y: 123, endPoint x: 99, endPoint y: 131, distance: 56.0
click at [44, 123] on button "Restrições Novo Mundo" at bounding box center [55, 125] width 68 height 13
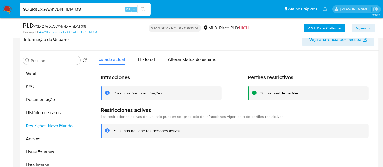
drag, startPoint x: 92, startPoint y: 10, endPoint x: 0, endPoint y: 10, distance: 92.4
click at [0, 10] on nav "Pausado Ver notificaciones 9Dj2ReDxGWAhvDl4FrDMj6f8 Alt s Atalhos rápidos Presi…" at bounding box center [191, 9] width 383 height 18
paste input "Y1FDddSU36lKG7bvbRPy5TFw"
type input "Y1FDddSU36lKG7bvbRPy5TFw"
click at [141, 7] on icon "search-icon" at bounding box center [143, 9] width 4 height 4
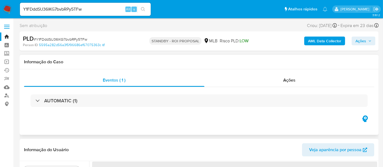
select select "10"
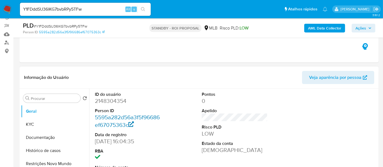
scroll to position [61, 0]
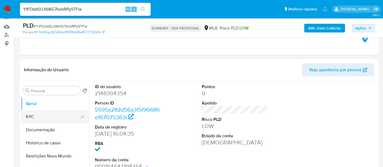
click at [42, 116] on button "KYC" at bounding box center [53, 116] width 64 height 13
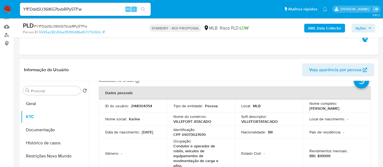
scroll to position [30, 0]
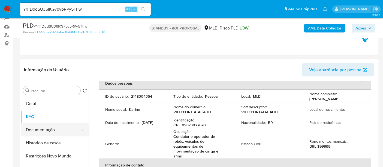
click at [42, 129] on button "Documentação" at bounding box center [53, 129] width 64 height 13
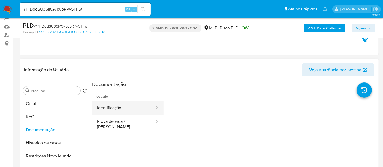
click at [104, 110] on button "Identificação" at bounding box center [123, 108] width 63 height 14
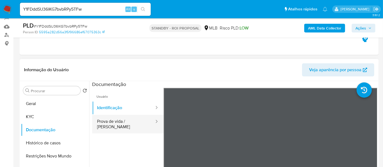
click at [113, 122] on button "Prova de vida / Selfie" at bounding box center [123, 124] width 63 height 19
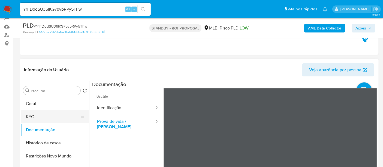
drag, startPoint x: 32, startPoint y: 116, endPoint x: 37, endPoint y: 117, distance: 4.9
click at [32, 116] on button "KYC" at bounding box center [53, 116] width 64 height 13
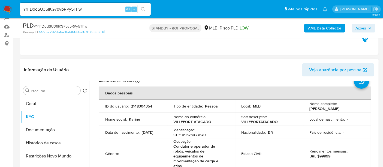
scroll to position [61, 0]
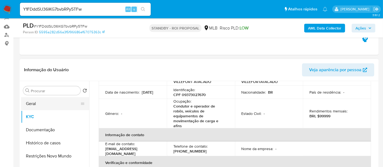
click at [35, 103] on button "Geral" at bounding box center [53, 103] width 64 height 13
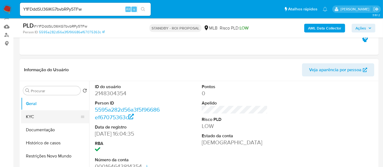
click at [35, 116] on button "KYC" at bounding box center [53, 116] width 64 height 13
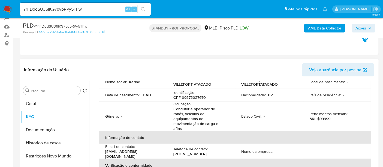
scroll to position [61, 0]
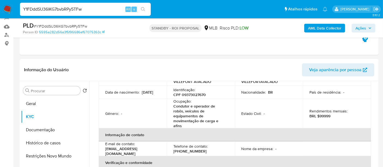
drag, startPoint x: 94, startPoint y: 10, endPoint x: 0, endPoint y: 7, distance: 94.0
click at [0, 7] on nav "Pausado Ver notificaciones Y1FDddSU36lKG7bvbRPy5TFw Alt s Atalhos rápidos Presi…" at bounding box center [191, 9] width 383 height 18
paste input "x6LFvklwkAWiHKHEXb4syxJT"
type input "x6LFvklwkAWiHKHEXb4syxJT"
drag, startPoint x: 142, startPoint y: 8, endPoint x: 147, endPoint y: 15, distance: 8.5
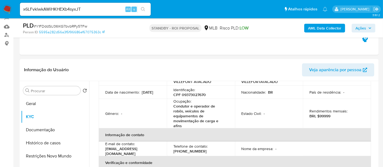
click at [142, 8] on icon "search-icon" at bounding box center [143, 9] width 4 height 4
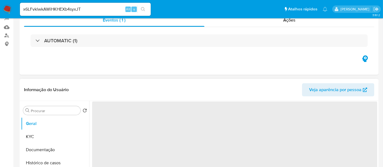
select select "10"
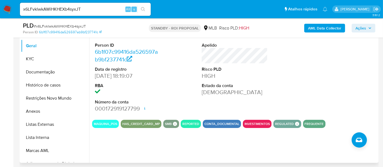
scroll to position [121, 0]
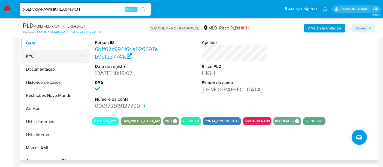
click at [36, 56] on button "KYC" at bounding box center [53, 56] width 64 height 13
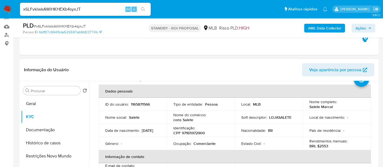
scroll to position [30, 0]
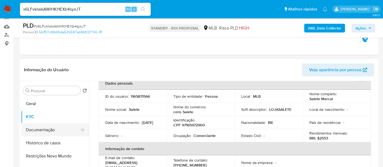
drag, startPoint x: 33, startPoint y: 129, endPoint x: 38, endPoint y: 129, distance: 5.0
click at [34, 129] on button "Documentação" at bounding box center [53, 129] width 64 height 13
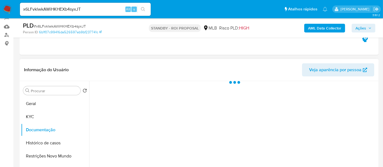
scroll to position [0, 0]
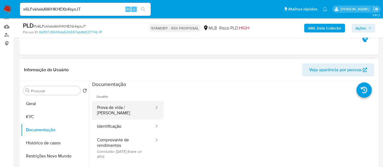
click at [119, 106] on button "Prova de vida / Selfie" at bounding box center [123, 110] width 63 height 19
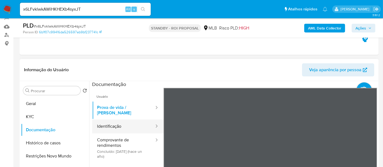
click at [108, 124] on button "Identificação" at bounding box center [123, 126] width 63 height 14
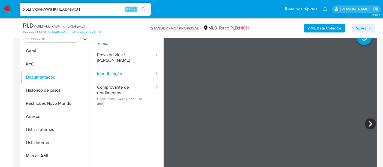
scroll to position [117, 0]
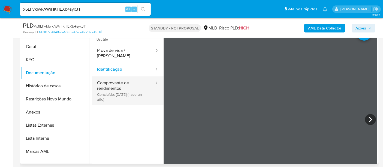
click at [113, 80] on button "Comprovante de rendimentos Concluído: 30/06/2024 (hace un año)" at bounding box center [123, 90] width 63 height 29
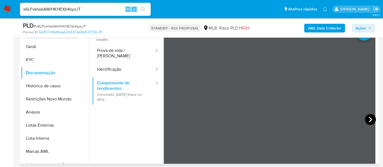
click at [370, 120] on icon at bounding box center [370, 119] width 11 height 11
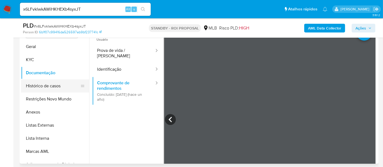
scroll to position [27, 0]
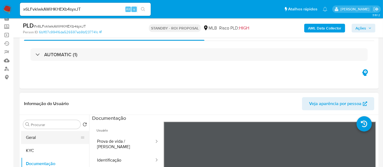
click at [37, 138] on button "Geral" at bounding box center [53, 137] width 64 height 13
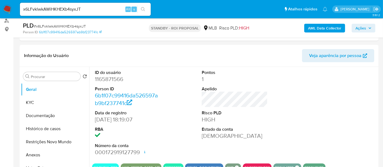
scroll to position [87, 0]
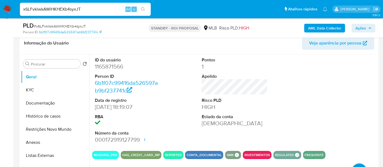
drag, startPoint x: 89, startPoint y: 10, endPoint x: 0, endPoint y: 10, distance: 88.8
click at [0, 10] on nav "Pausado Ver notificaciones x6LFvklwkAWiHKHEXb4syxJT Alt s Atalhos rápidos Presi…" at bounding box center [191, 9] width 383 height 18
paste input "U7TJcz7zB5NQk7RHfD7KI8m6"
type input "U7TJcz7zB5NQk7RHfD7KI8m6"
drag, startPoint x: 145, startPoint y: 7, endPoint x: 153, endPoint y: 18, distance: 13.8
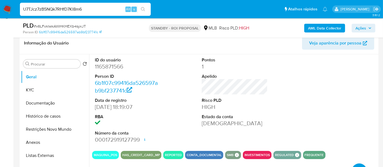
click at [145, 7] on icon "search-icon" at bounding box center [143, 9] width 4 height 4
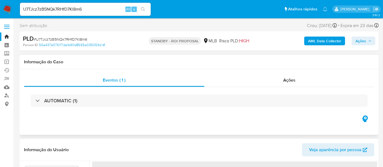
select select "10"
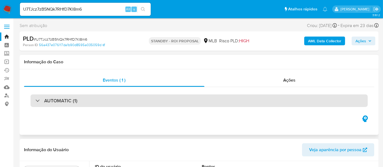
scroll to position [4, 0]
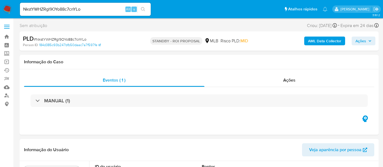
select select "10"
click at [5, 59] on link "Operações em massa" at bounding box center [32, 62] width 65 height 8
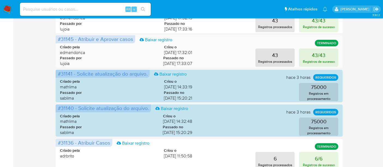
scroll to position [273, 0]
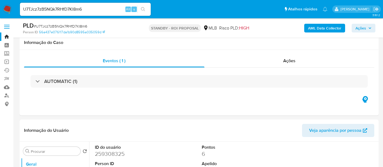
select select "10"
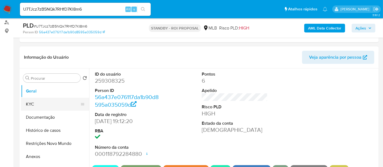
scroll to position [61, 0]
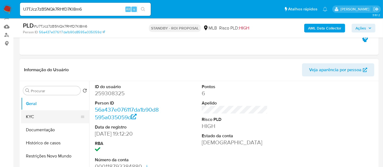
drag, startPoint x: 26, startPoint y: 115, endPoint x: 44, endPoint y: 117, distance: 18.4
click at [26, 115] on button "KYC" at bounding box center [53, 116] width 64 height 13
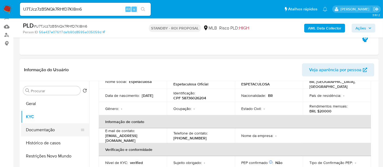
click at [44, 128] on button "Documentação" at bounding box center [53, 129] width 64 height 13
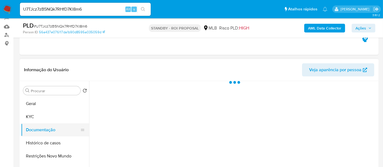
scroll to position [0, 0]
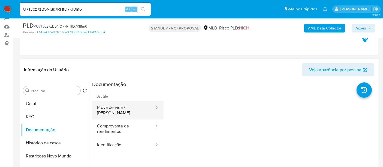
click at [137, 108] on button "Prova de vida / [PERSON_NAME]" at bounding box center [123, 110] width 63 height 19
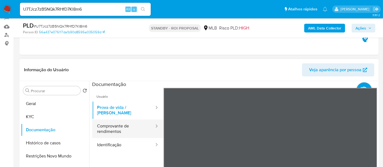
click at [124, 124] on button "Comprovante de rendimentos" at bounding box center [123, 128] width 63 height 19
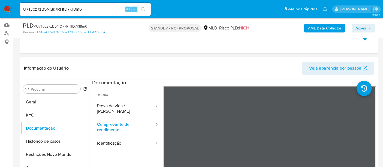
scroll to position [61, 0]
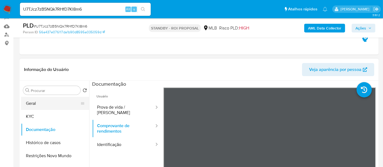
click at [43, 102] on button "Geral" at bounding box center [53, 103] width 64 height 13
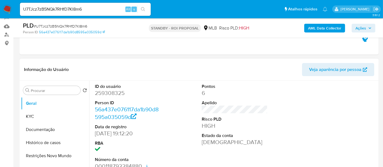
drag, startPoint x: 48, startPoint y: 116, endPoint x: 89, endPoint y: 117, distance: 41.4
click at [48, 116] on button "KYC" at bounding box center [55, 116] width 68 height 13
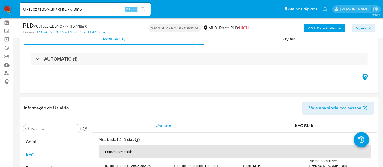
scroll to position [61, 0]
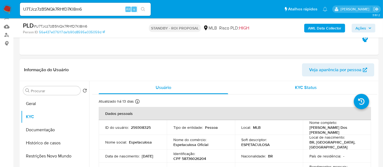
click at [302, 88] on span "KYC Status" at bounding box center [306, 87] width 22 height 6
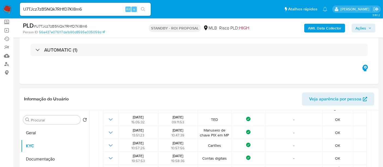
scroll to position [30, 0]
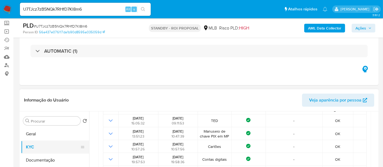
drag, startPoint x: 38, startPoint y: 146, endPoint x: 55, endPoint y: 146, distance: 16.6
click at [40, 146] on button "KYC" at bounding box center [53, 146] width 64 height 13
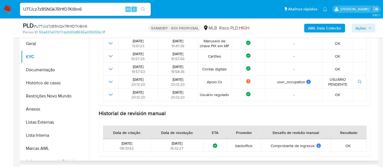
scroll to position [121, 0]
click at [34, 57] on button "KYC" at bounding box center [53, 56] width 64 height 13
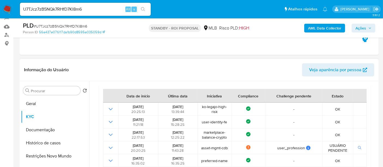
scroll to position [0, 0]
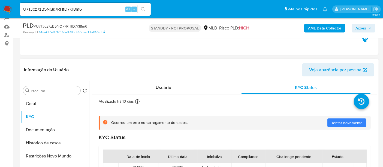
drag, startPoint x: 162, startPoint y: 91, endPoint x: 170, endPoint y: 95, distance: 8.8
click at [163, 91] on div "Usuário" at bounding box center [163, 87] width 129 height 13
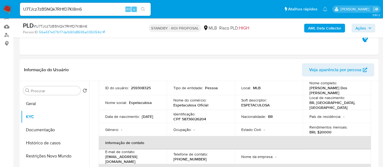
scroll to position [30, 0]
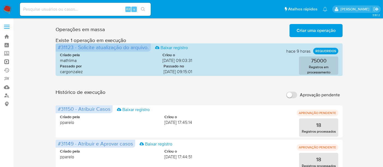
click at [6, 62] on link "Operações em massa" at bounding box center [32, 62] width 65 height 8
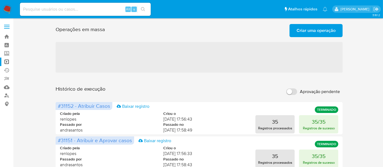
click at [314, 31] on span "Criar uma operação" at bounding box center [316, 31] width 39 height 12
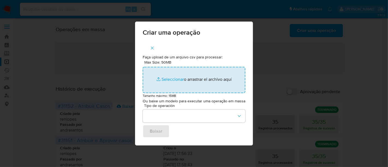
click at [169, 78] on input "Max Size: 50MB Seleccionar archivos" at bounding box center [194, 80] width 102 height 26
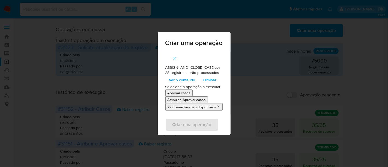
click at [193, 99] on p "Atribuir e Aprovar casos" at bounding box center [186, 99] width 38 height 5
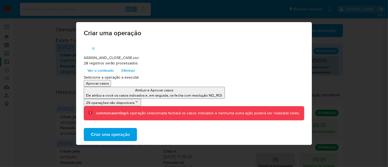
click at [110, 134] on span "Criar uma operação" at bounding box center [110, 134] width 39 height 12
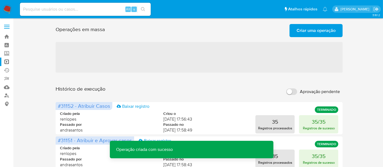
click at [317, 29] on span "Criar uma operação" at bounding box center [316, 31] width 39 height 12
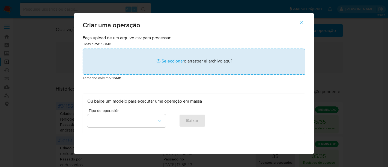
click at [168, 62] on input "file" at bounding box center [194, 62] width 222 height 26
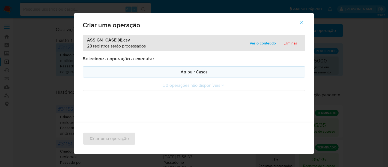
click at [189, 70] on p "Atribuir Casos" at bounding box center [193, 72] width 213 height 6
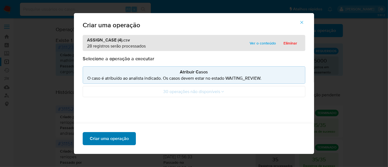
click at [110, 137] on span "Criar uma operação" at bounding box center [109, 138] width 39 height 12
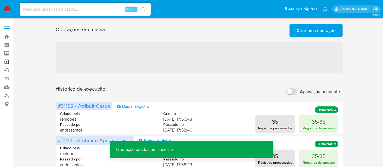
click at [6, 59] on link "Operações em massa" at bounding box center [32, 62] width 65 height 8
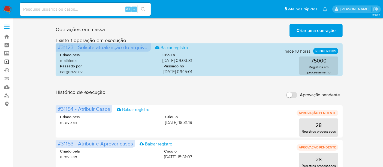
click at [6, 58] on link "Operações em massa" at bounding box center [32, 62] width 65 height 8
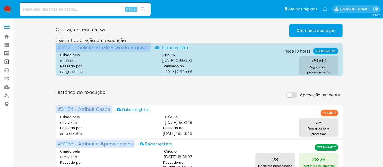
click at [8, 60] on link "Operações em massa" at bounding box center [32, 62] width 65 height 8
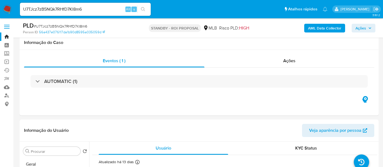
select select "10"
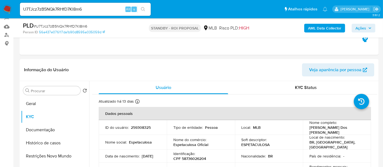
scroll to position [30, 0]
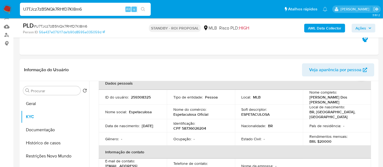
drag, startPoint x: 94, startPoint y: 10, endPoint x: 0, endPoint y: 7, distance: 94.3
click at [0, 7] on nav "Pausado Ver notificaciones U7TJcz7zB5NQk7RHfD7KI8m6 Alt s Atalhos rápidos Presi…" at bounding box center [191, 9] width 383 height 18
paste input "mTug5K9fll6zIJ2cDmBiLmMo"
type input "mTug5K9fll6zIJ2cDmBiLmMo"
click at [145, 8] on icon "search-icon" at bounding box center [143, 9] width 4 height 4
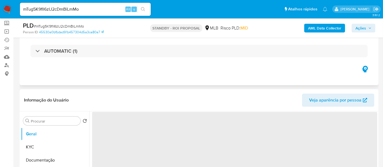
select select "10"
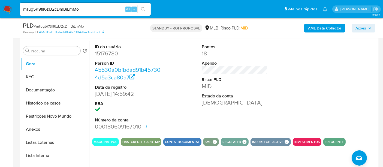
scroll to position [91, 0]
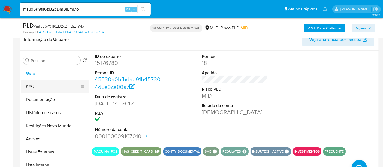
click at [37, 86] on button "KYC" at bounding box center [53, 86] width 64 height 13
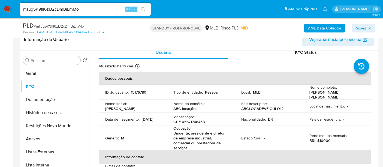
scroll to position [0, 0]
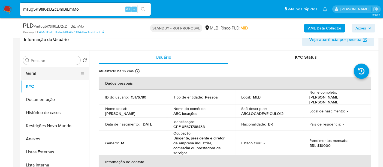
click at [35, 72] on button "Geral" at bounding box center [53, 73] width 64 height 13
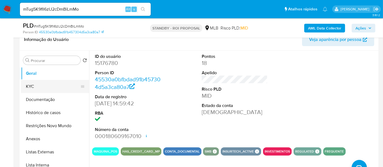
click at [40, 86] on button "KYC" at bounding box center [53, 86] width 64 height 13
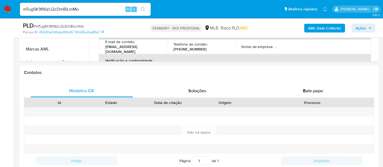
scroll to position [221, 0]
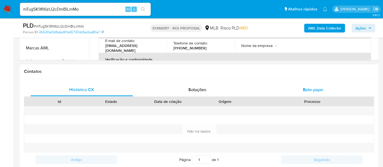
click at [320, 89] on span "Bate-papo" at bounding box center [313, 89] width 20 height 6
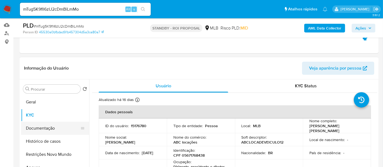
scroll to position [61, 0]
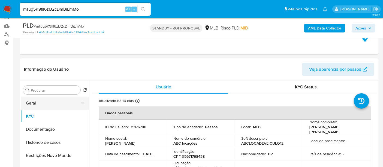
click at [36, 101] on button "Geral" at bounding box center [53, 102] width 64 height 13
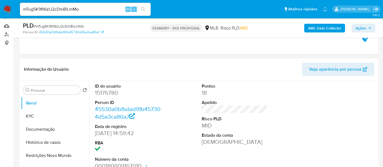
scroll to position [91, 0]
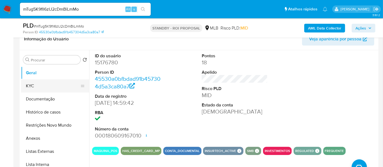
click at [28, 84] on button "KYC" at bounding box center [53, 85] width 64 height 13
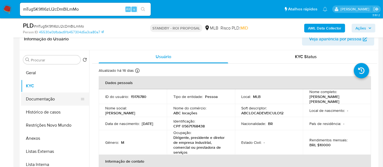
drag, startPoint x: 40, startPoint y: 95, endPoint x: 62, endPoint y: 92, distance: 21.4
click at [41, 95] on button "Documentação" at bounding box center [53, 98] width 64 height 13
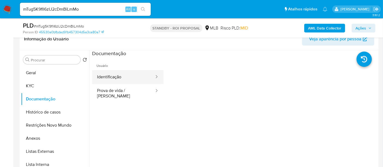
click at [124, 77] on button "Identificação" at bounding box center [123, 77] width 63 height 14
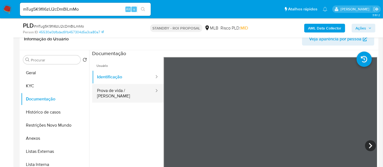
drag, startPoint x: 120, startPoint y: 91, endPoint x: 150, endPoint y: 91, distance: 30.3
click at [121, 91] on button "Prova de vida / Selfie" at bounding box center [123, 93] width 63 height 19
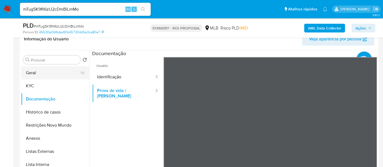
click at [37, 73] on button "Geral" at bounding box center [53, 72] width 64 height 13
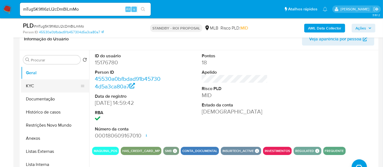
click at [33, 83] on button "KYC" at bounding box center [53, 85] width 64 height 13
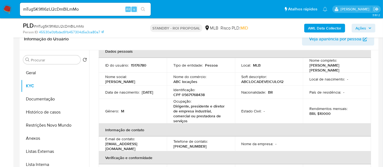
scroll to position [61, 0]
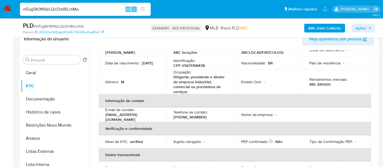
drag, startPoint x: 83, startPoint y: 8, endPoint x: 0, endPoint y: 10, distance: 82.9
click at [0, 10] on nav "Pausado Ver notificaciones mTug5K9fll6zIJ2cDmBiLmMo Alt s Atalhos rápidos Presi…" at bounding box center [191, 9] width 383 height 18
paste input "CTzuhfaU84hN6a6343pwbsoV"
type input "CTzuhfaU84hN6a6343pwbsoV"
click at [143, 8] on icon "search-icon" at bounding box center [143, 9] width 4 height 4
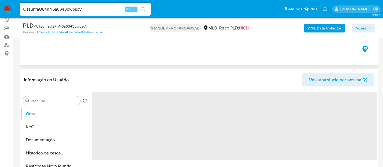
scroll to position [61, 0]
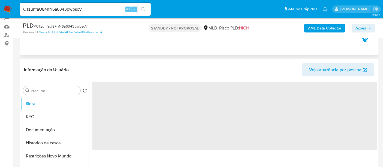
select select "10"
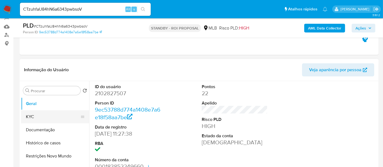
drag, startPoint x: 29, startPoint y: 115, endPoint x: 47, endPoint y: 115, distance: 18.0
click at [29, 115] on button "KYC" at bounding box center [53, 116] width 64 height 13
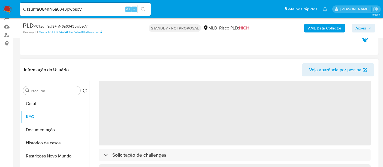
scroll to position [30, 0]
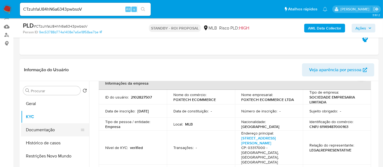
click at [41, 130] on button "Documentação" at bounding box center [53, 129] width 64 height 13
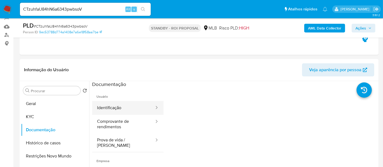
click at [116, 106] on button "Identificação" at bounding box center [123, 108] width 63 height 14
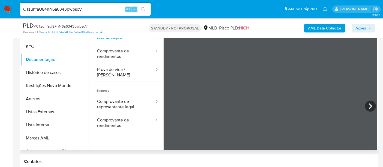
scroll to position [132, 0]
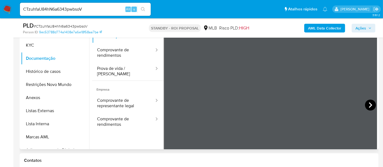
click at [369, 105] on icon at bounding box center [370, 104] width 3 height 5
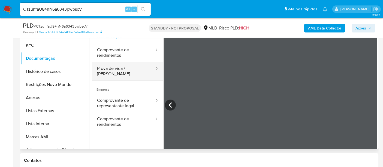
click at [118, 70] on button "Prova de vida / Selfie" at bounding box center [123, 71] width 63 height 19
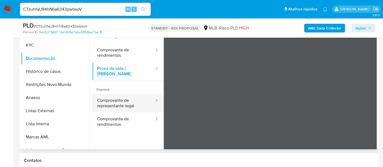
click at [115, 97] on button "Comprovante de representante legal" at bounding box center [123, 103] width 63 height 19
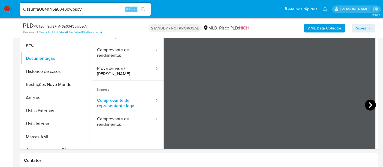
click at [370, 104] on icon at bounding box center [370, 104] width 11 height 11
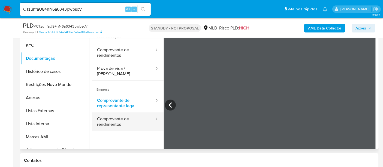
click at [110, 114] on button "Comprovante de rendimentos" at bounding box center [123, 121] width 63 height 19
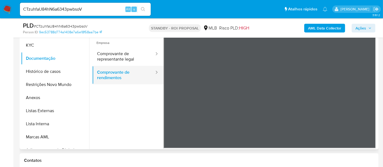
scroll to position [47, 0]
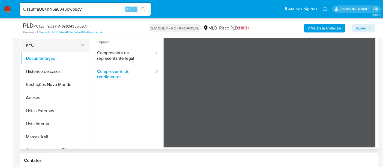
click at [34, 45] on button "KYC" at bounding box center [53, 45] width 64 height 13
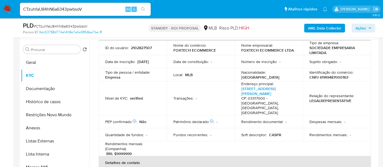
scroll to position [61, 0]
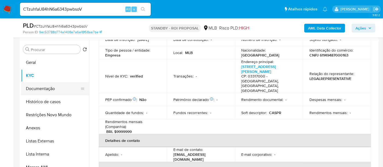
click at [25, 89] on button "Documentação" at bounding box center [53, 88] width 64 height 13
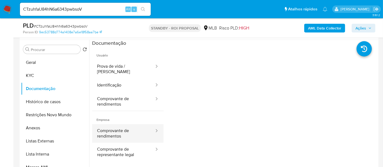
click at [121, 126] on button "Comprovante de rendimentos" at bounding box center [123, 133] width 63 height 19
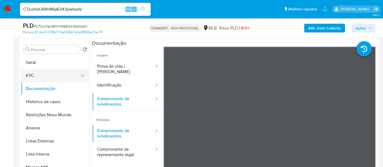
click at [38, 75] on button "KYC" at bounding box center [53, 75] width 64 height 13
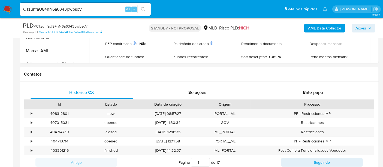
scroll to position [192, 0]
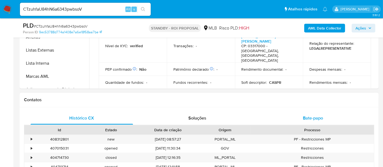
click at [311, 116] on span "Bate-papo" at bounding box center [313, 118] width 20 height 6
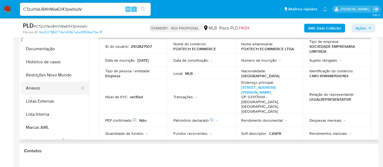
scroll to position [132, 0]
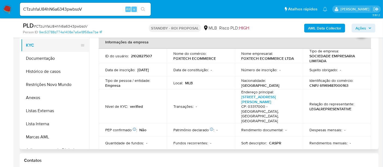
click at [33, 45] on button "KYC" at bounding box center [53, 45] width 64 height 13
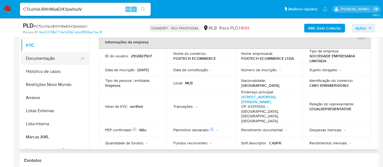
click at [39, 59] on button "Documentação" at bounding box center [53, 58] width 64 height 13
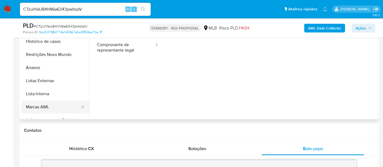
scroll to position [102, 0]
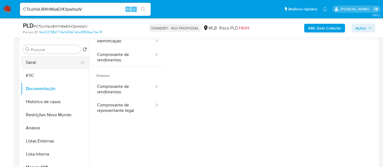
drag, startPoint x: 34, startPoint y: 62, endPoint x: 80, endPoint y: 62, distance: 45.8
click at [35, 62] on button "Geral" at bounding box center [53, 62] width 64 height 13
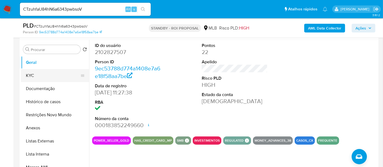
drag, startPoint x: 44, startPoint y: 75, endPoint x: 70, endPoint y: 76, distance: 26.2
click at [44, 75] on button "KYC" at bounding box center [53, 75] width 64 height 13
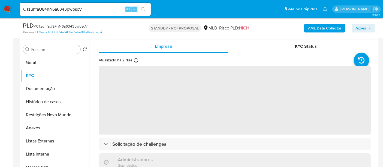
scroll to position [71, 0]
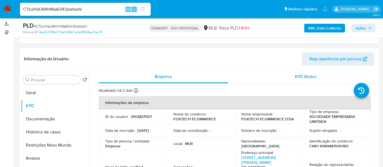
click at [307, 78] on span "KYC Status" at bounding box center [306, 76] width 22 height 6
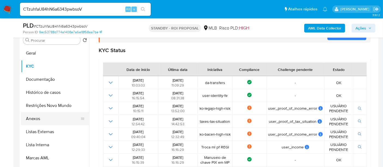
scroll to position [102, 0]
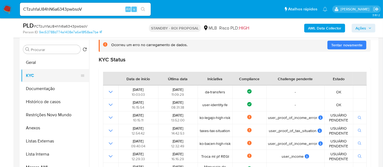
click at [33, 76] on button "KYC" at bounding box center [53, 75] width 64 height 13
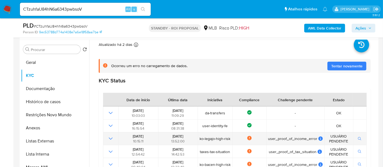
scroll to position [0, 0]
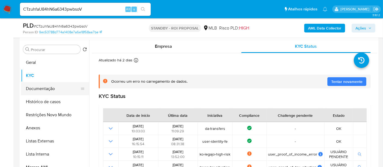
click at [53, 89] on button "Documentação" at bounding box center [53, 88] width 64 height 13
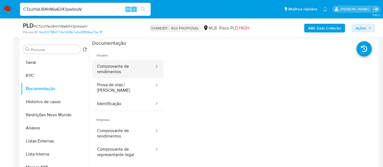
click at [120, 66] on button "Comprovante de rendimentos" at bounding box center [123, 69] width 63 height 19
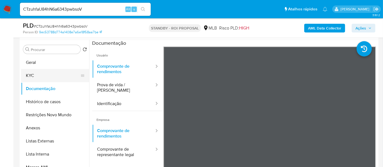
click at [33, 73] on button "KYC" at bounding box center [53, 75] width 64 height 13
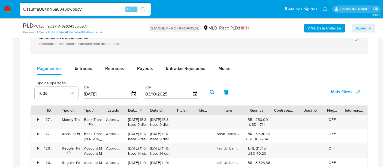
scroll to position [374, 0]
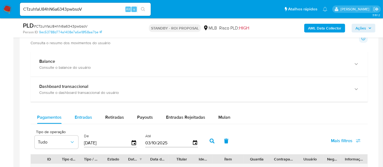
click at [81, 116] on span "Entradas" at bounding box center [83, 117] width 17 height 6
select select "10"
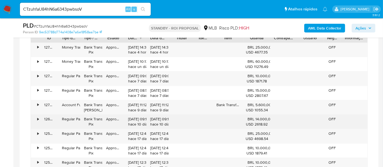
scroll to position [435, 0]
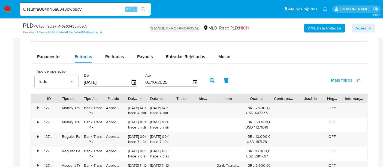
click at [81, 58] on span "Entradas" at bounding box center [83, 56] width 17 height 6
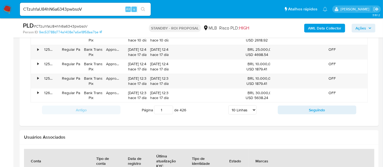
scroll to position [616, 0]
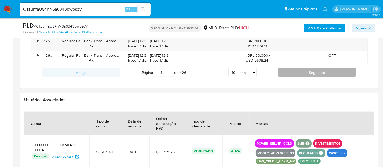
click at [323, 71] on button "Seguindo" at bounding box center [317, 72] width 78 height 9
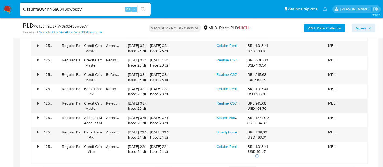
scroll to position [495, 0]
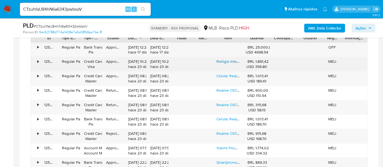
click at [226, 59] on link "Relógio Inteligente Amazfit T-rex Ultra Sahara" at bounding box center [254, 61] width 76 height 5
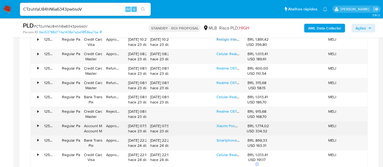
scroll to position [525, 0]
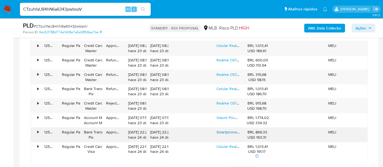
click at [234, 131] on link "Smartphone Realme C61 Nfc 256gb 8gb Ram 4g Dual Sim Cor Verde-escuro" at bounding box center [280, 131] width 128 height 5
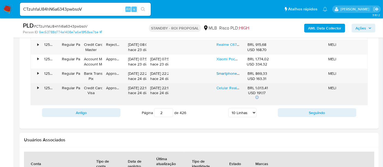
scroll to position [586, 0]
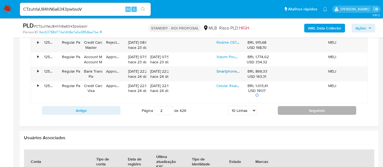
click at [321, 110] on button "Seguindo" at bounding box center [317, 110] width 78 height 9
type input "3"
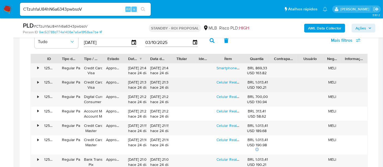
scroll to position [465, 0]
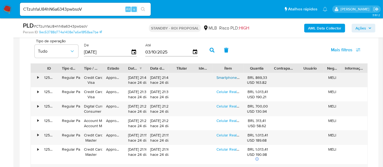
click at [225, 75] on link "Smartphone Realme C61 Nfc 256gb 8gb Ram 4g Dual Sim Cor Verde-escuro" at bounding box center [280, 77] width 128 height 5
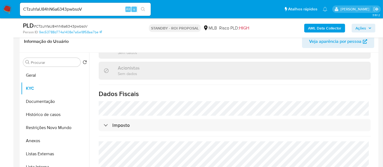
scroll to position [95, 0]
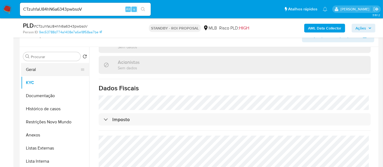
click at [33, 69] on button "Geral" at bounding box center [53, 69] width 64 height 13
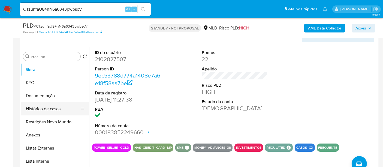
drag, startPoint x: 43, startPoint y: 108, endPoint x: 47, endPoint y: 108, distance: 3.3
click at [43, 108] on button "Histórico de casos" at bounding box center [53, 108] width 64 height 13
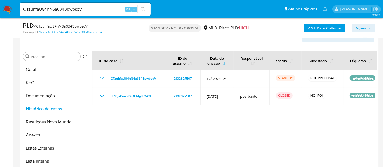
click at [6, 8] on img at bounding box center [7, 9] width 9 height 9
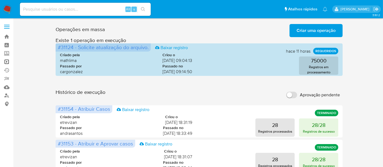
drag, startPoint x: 7, startPoint y: 62, endPoint x: 14, endPoint y: 59, distance: 6.9
click at [7, 62] on link "Operações em massa" at bounding box center [32, 62] width 65 height 8
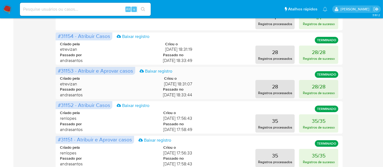
scroll to position [151, 0]
